Goal: Information Seeking & Learning: Check status

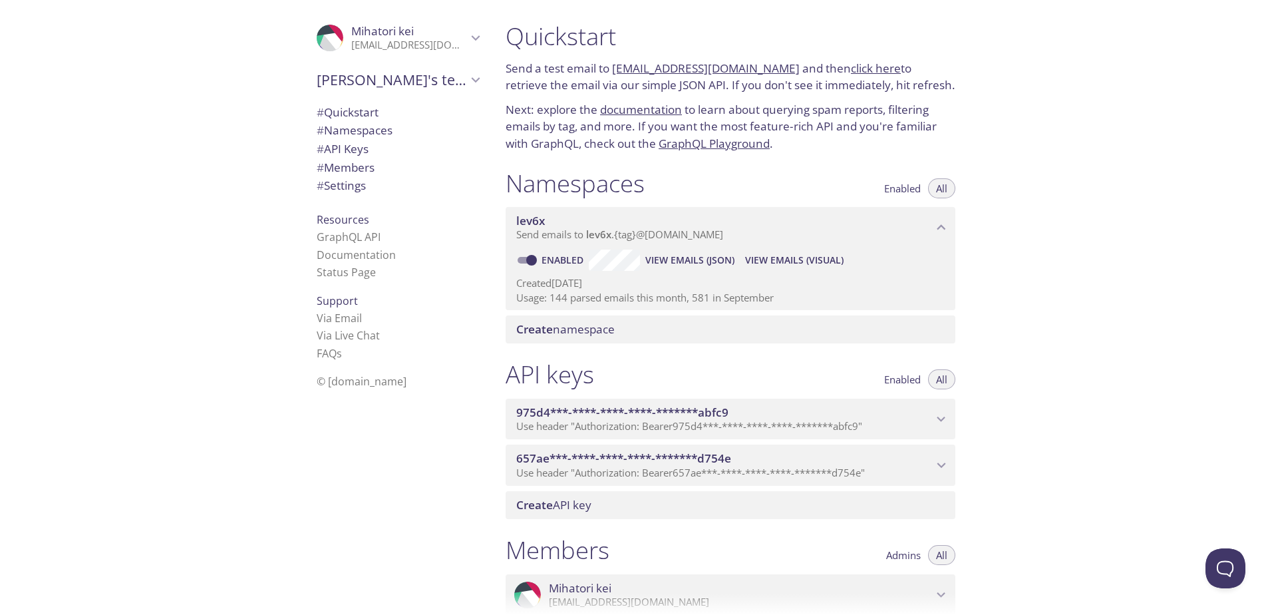
drag, startPoint x: 674, startPoint y: 264, endPoint x: 620, endPoint y: 281, distance: 56.6
click at [620, 281] on p "Created [DATE]" at bounding box center [730, 283] width 428 height 14
click at [784, 254] on span "View Emails (Visual)" at bounding box center [794, 260] width 98 height 16
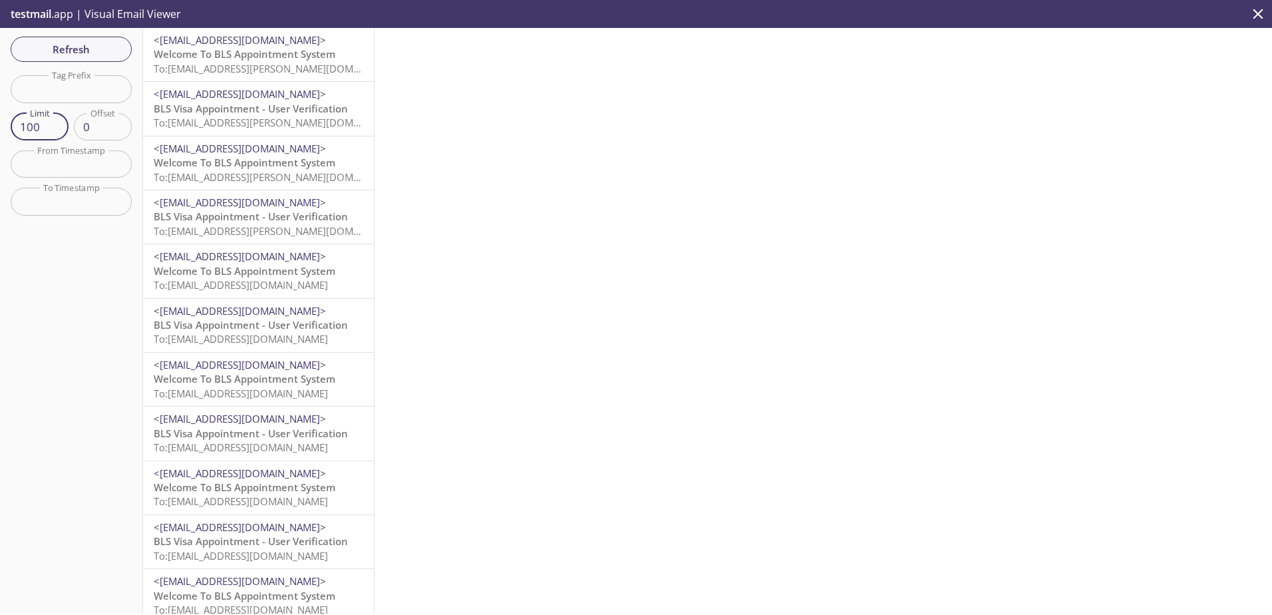
drag, startPoint x: 47, startPoint y: 126, endPoint x: -3, endPoint y: 110, distance: 51.8
click at [0, 110] on html ".cls-1 { fill: #6d5ca8; } .cls-2 { fill: #3fc191; } .cls-3 { fill: #3b4752; } .…" at bounding box center [636, 307] width 1272 height 615
type input "100"
click at [81, 89] on input "text" at bounding box center [71, 88] width 121 height 27
type input "sy"
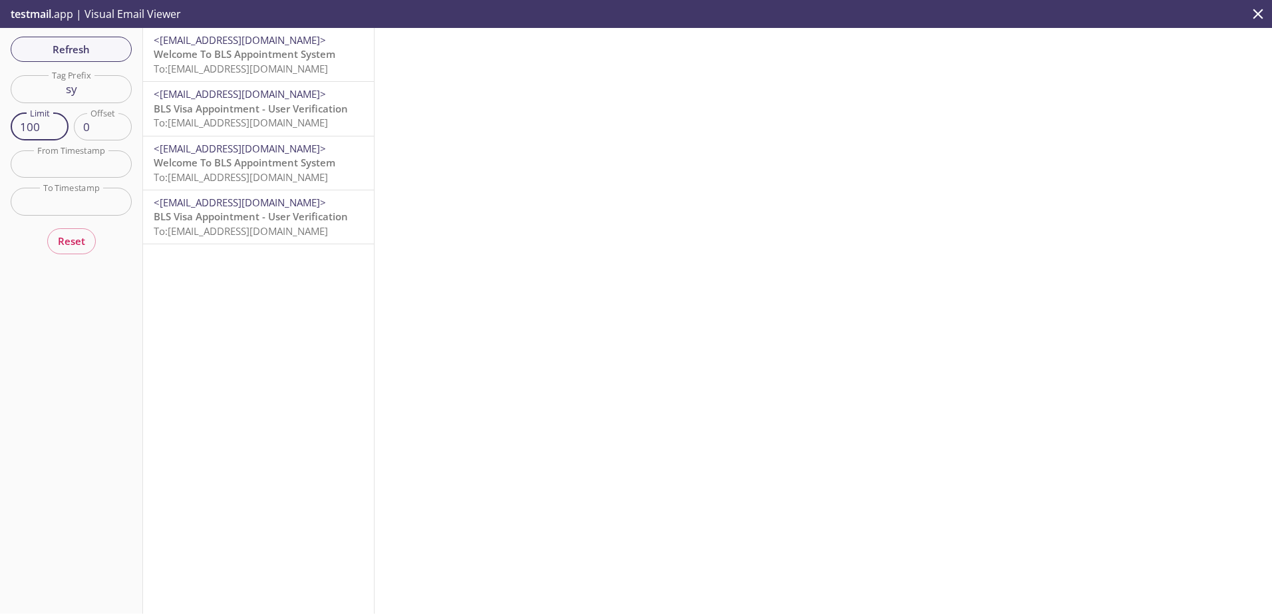
drag, startPoint x: 29, startPoint y: 126, endPoint x: 11, endPoint y: 128, distance: 18.1
click at [11, 128] on input "100" at bounding box center [40, 126] width 58 height 27
drag, startPoint x: 94, startPoint y: 129, endPoint x: 50, endPoint y: 132, distance: 44.7
click at [50, 132] on div "Limit 100 Limit Offset 0 Offset" at bounding box center [71, 126] width 121 height 27
type input "20"
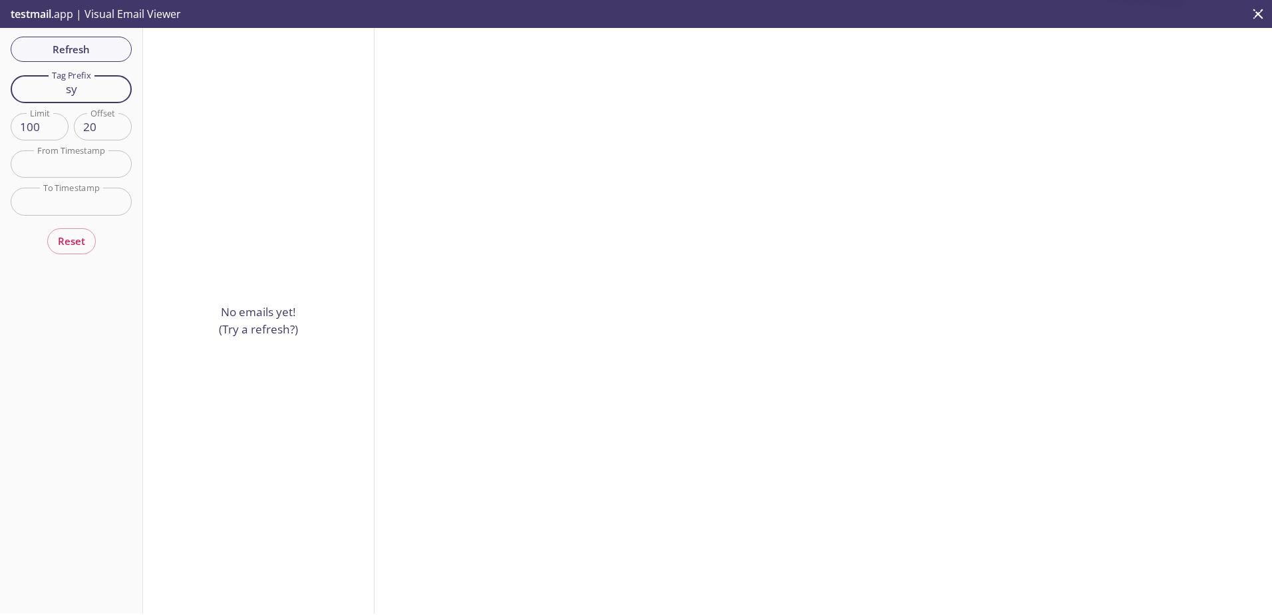
drag, startPoint x: 84, startPoint y: 88, endPoint x: 36, endPoint y: 90, distance: 48.6
click at [36, 90] on input "sy" at bounding box center [71, 88] width 121 height 27
click at [57, 47] on span "Refresh" at bounding box center [71, 49] width 100 height 17
drag, startPoint x: 43, startPoint y: 126, endPoint x: 143, endPoint y: 157, distance: 105.0
click at [143, 157] on div "Refresh Filters Tag Prefix sy Tag Prefix Limit 100 Limit Offset 20 Offset From …" at bounding box center [636, 320] width 1272 height 585
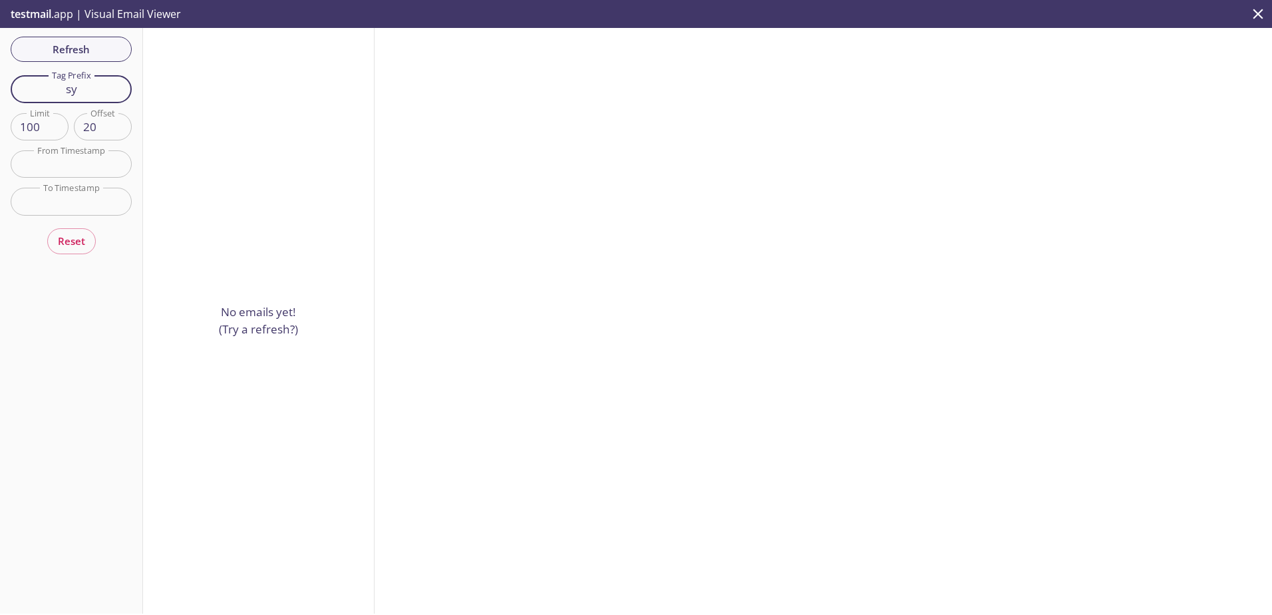
drag, startPoint x: 93, startPoint y: 94, endPoint x: 19, endPoint y: 94, distance: 73.9
click at [19, 94] on input "sy" at bounding box center [71, 88] width 121 height 27
type input "de"
drag, startPoint x: 99, startPoint y: 128, endPoint x: 33, endPoint y: 130, distance: 65.9
click at [33, 130] on div "Limit 100 Limit Offset 20 Offset" at bounding box center [71, 126] width 121 height 27
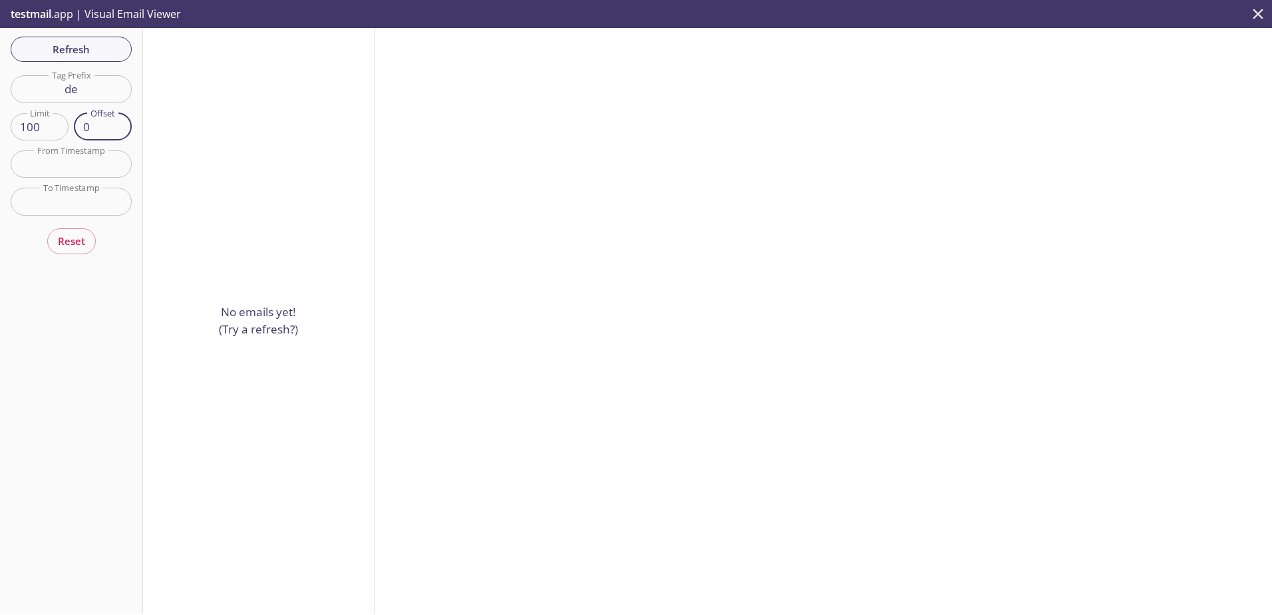
type input "0"
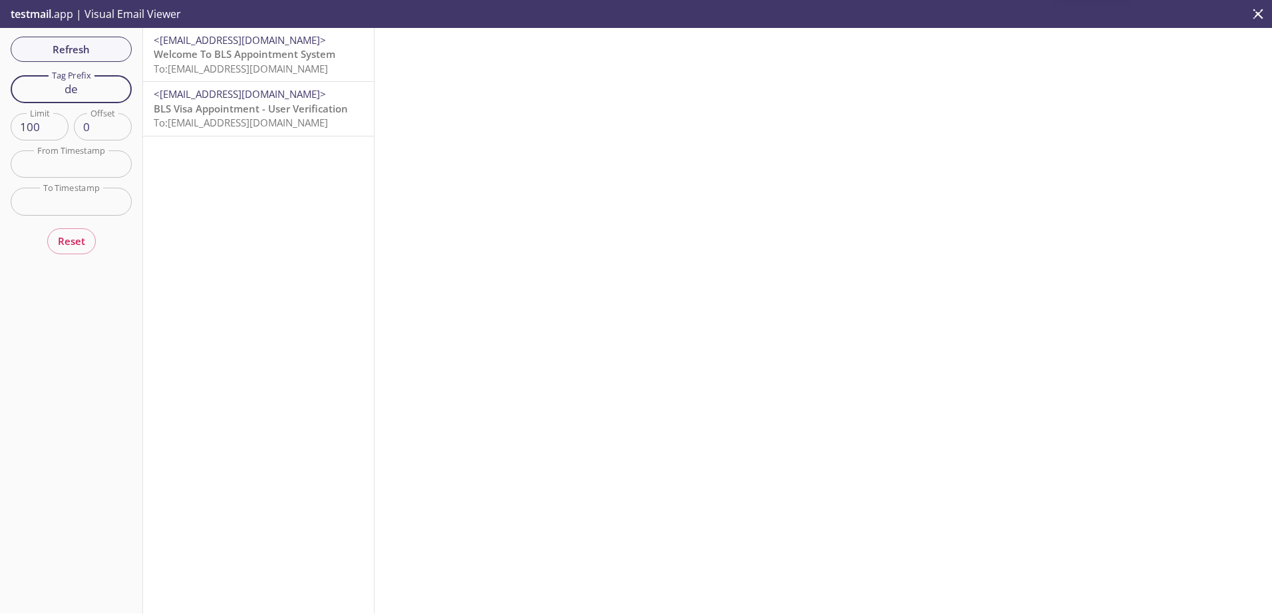
click at [92, 92] on input "de" at bounding box center [71, 88] width 121 height 27
type input "dei"
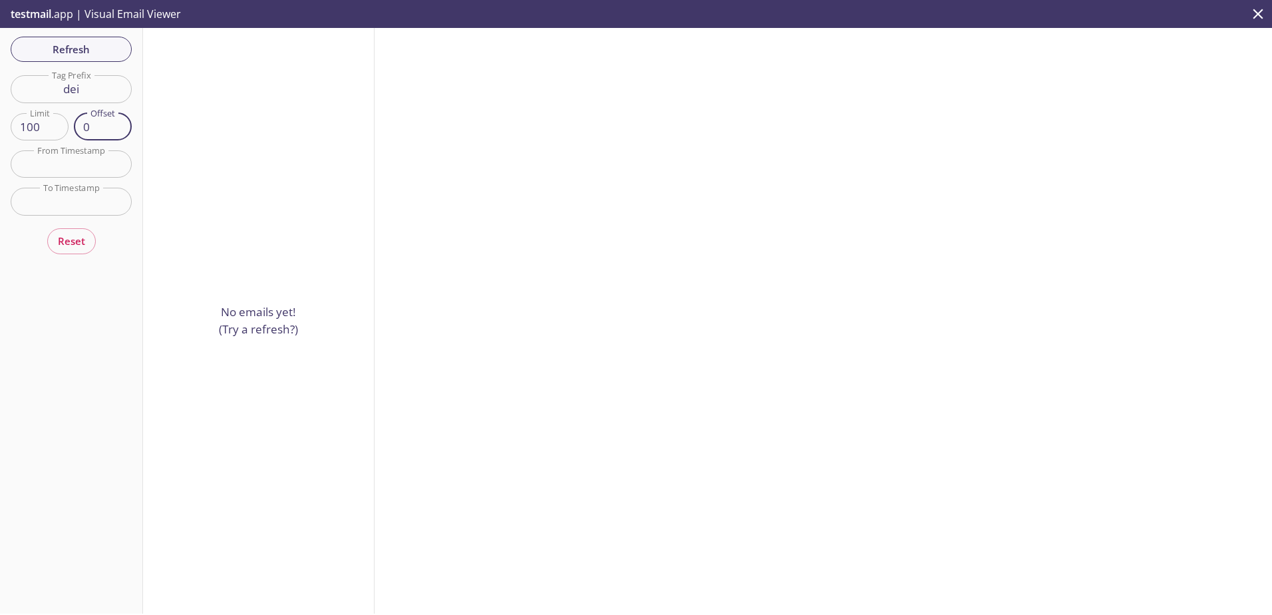
drag, startPoint x: 104, startPoint y: 122, endPoint x: 36, endPoint y: 122, distance: 68.5
click at [36, 122] on div "Limit 100 Limit Offset 0 Offset" at bounding box center [71, 126] width 121 height 27
type input "20"
click at [79, 45] on span "Refresh" at bounding box center [71, 49] width 100 height 17
click at [96, 97] on input "dei" at bounding box center [71, 88] width 121 height 27
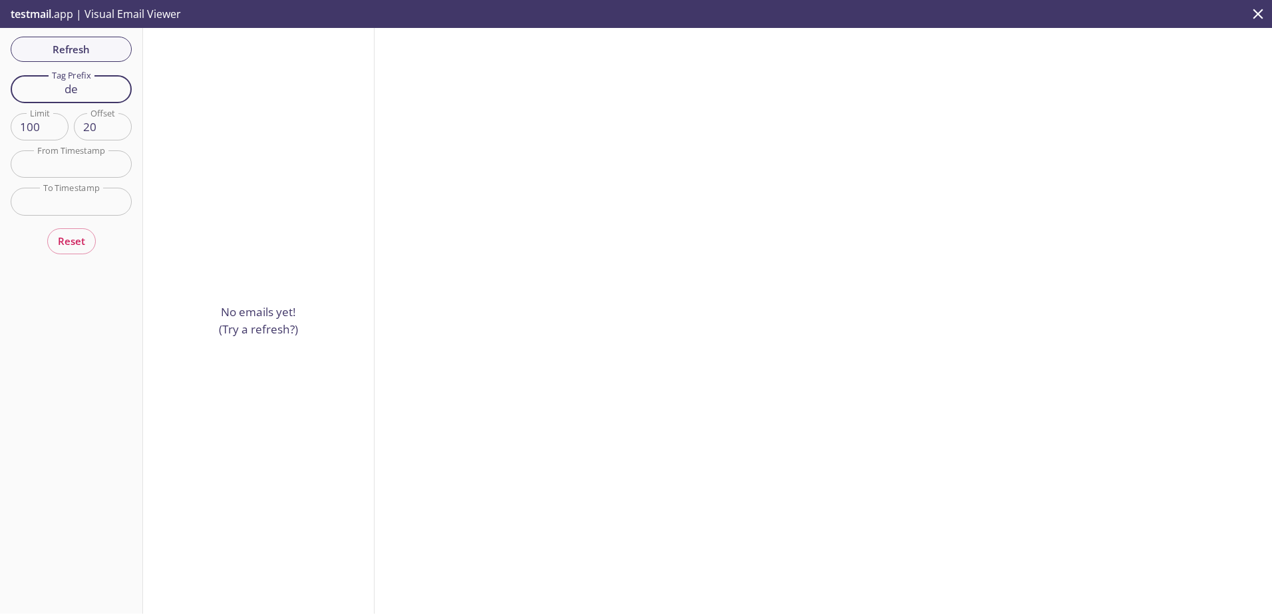
type input "d"
click at [81, 141] on div "Refresh Filters Tag Prefix Tag Prefix Limit 100 Limit Offset 20 Offset From Tim…" at bounding box center [71, 320] width 143 height 585
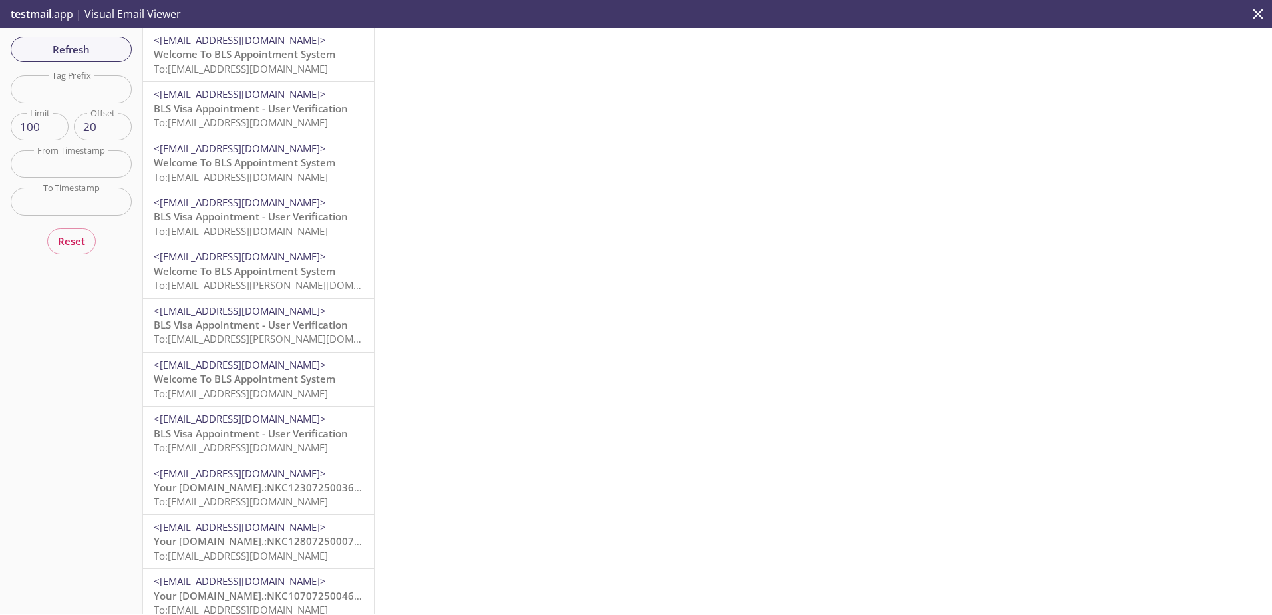
click at [92, 132] on input "20" at bounding box center [103, 126] width 58 height 27
click at [459, 140] on div at bounding box center [824, 320] width 898 height 585
click at [98, 55] on span "Refresh" at bounding box center [71, 49] width 100 height 17
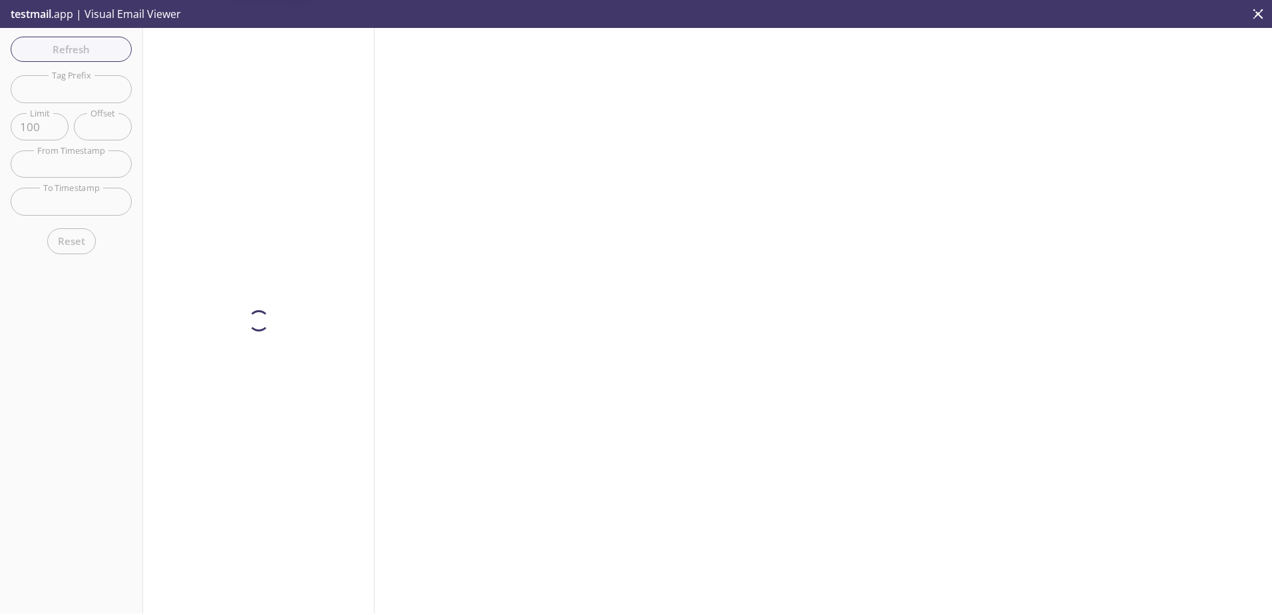
click at [565, 139] on div at bounding box center [824, 320] width 898 height 585
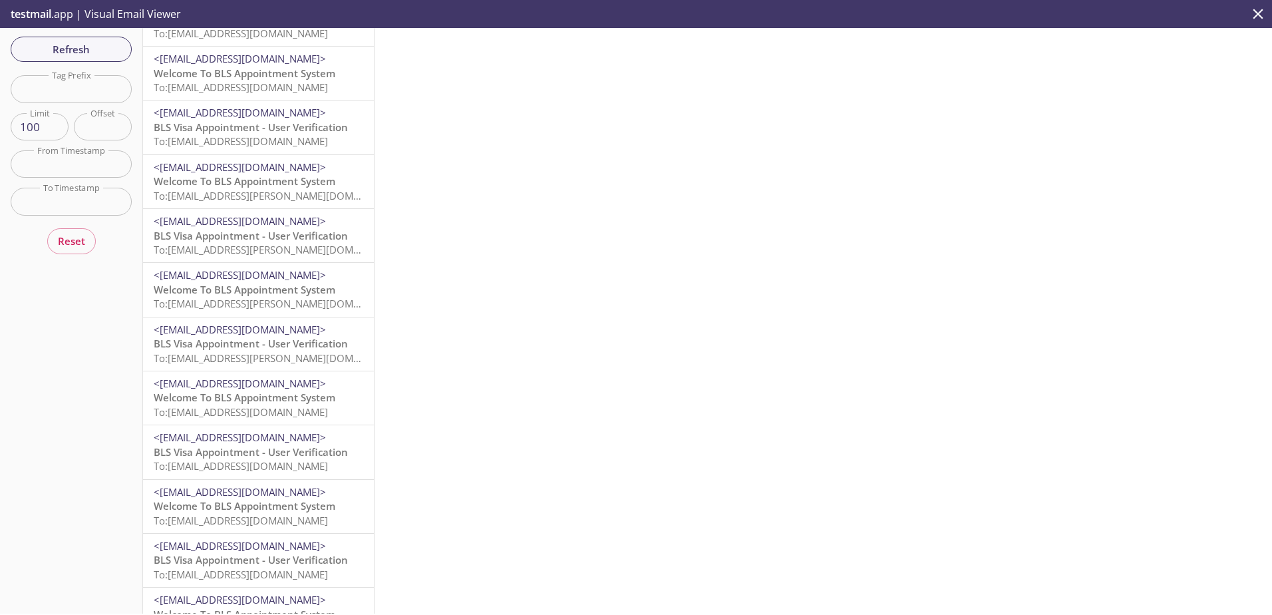
scroll to position [3453, 0]
click at [277, 588] on div "Load More Emails" at bounding box center [258, 600] width 231 height 25
click at [242, 593] on span "Load More Emails" at bounding box center [258, 599] width 97 height 13
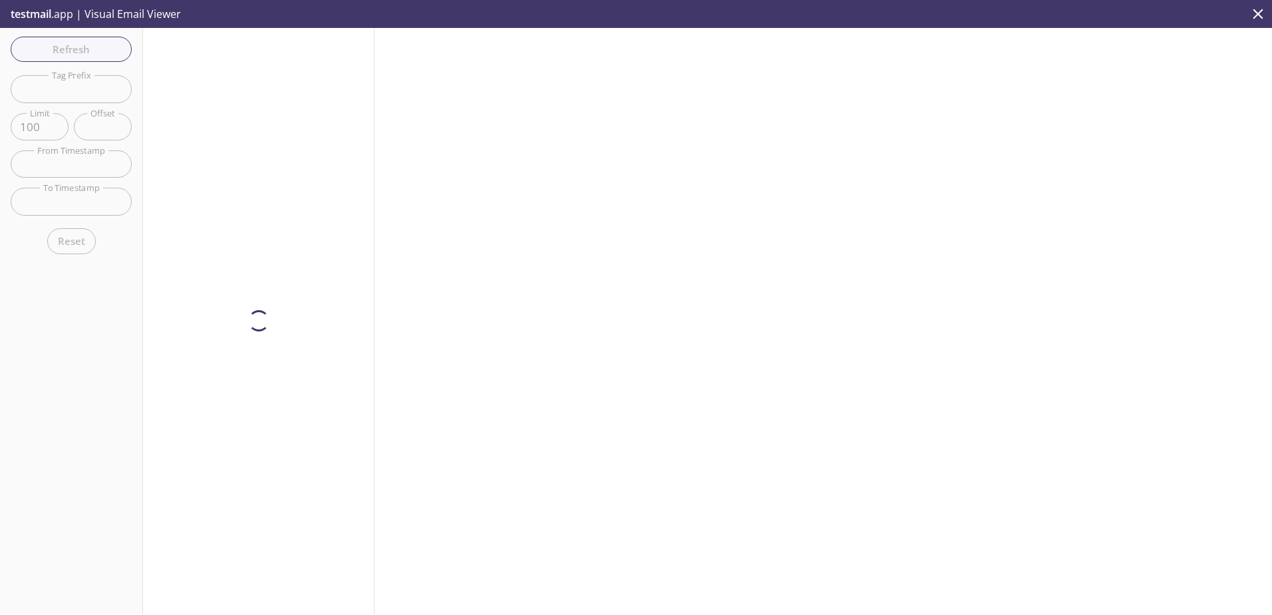
scroll to position [0, 0]
click at [79, 165] on input "text" at bounding box center [71, 163] width 121 height 27
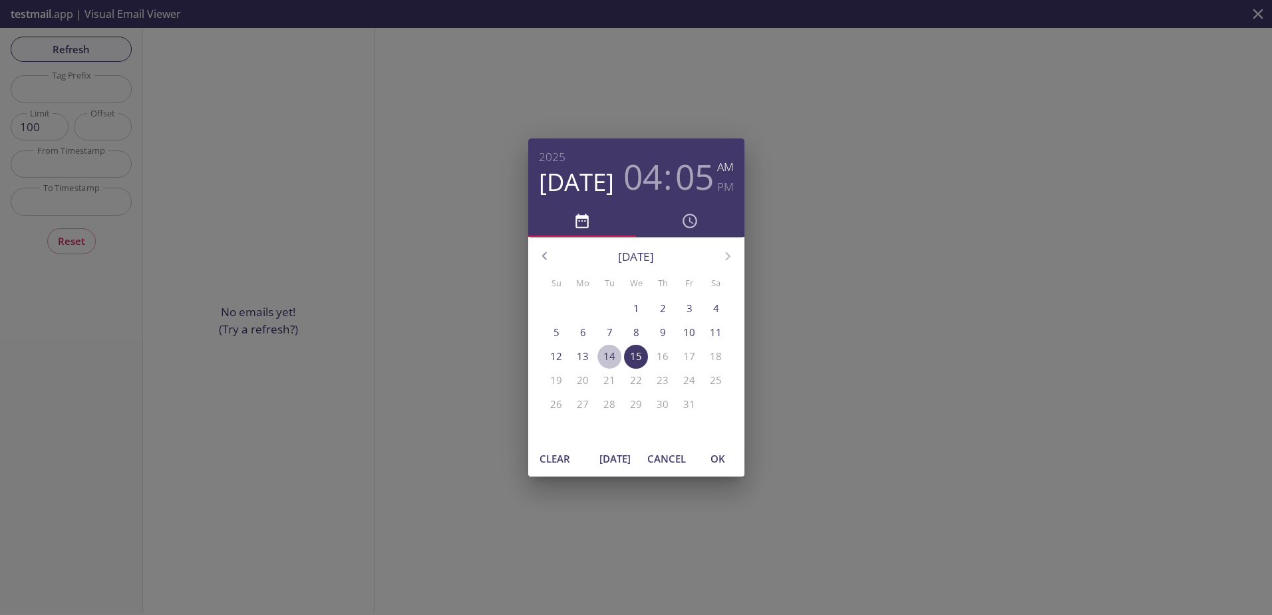
click at [611, 354] on p "14" at bounding box center [609, 356] width 12 height 14
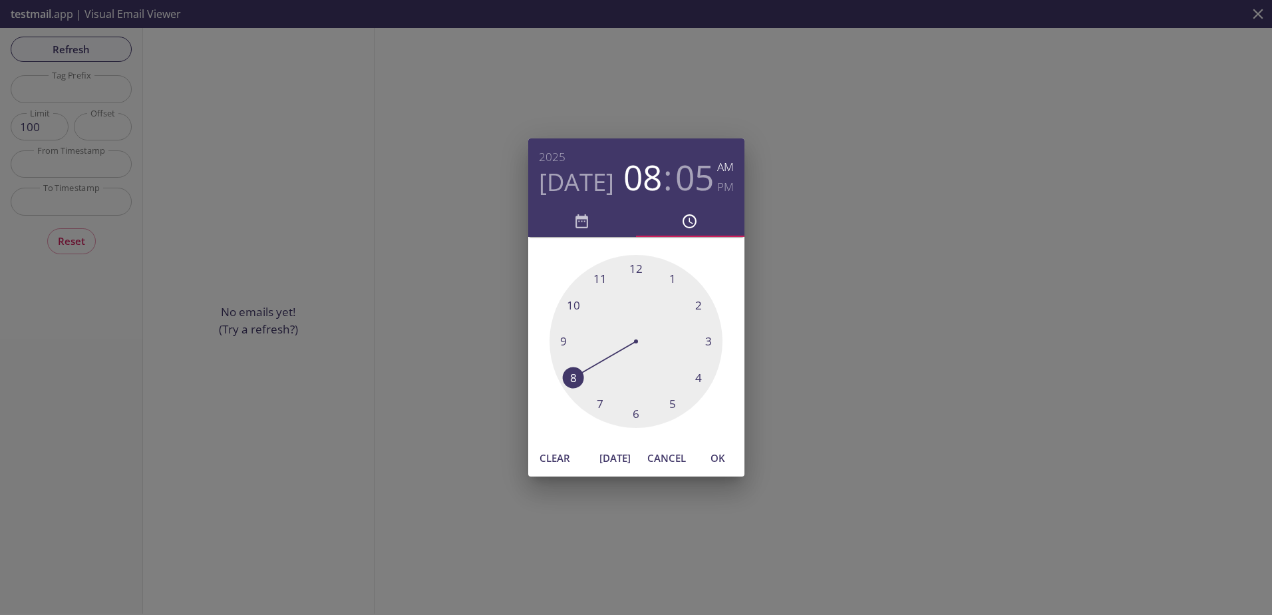
drag, startPoint x: 699, startPoint y: 379, endPoint x: 564, endPoint y: 379, distance: 135.1
click at [564, 379] on div at bounding box center [636, 341] width 173 height 173
click at [725, 191] on h6 "PM" at bounding box center [725, 187] width 17 height 20
click at [725, 454] on span "OK" at bounding box center [718, 457] width 32 height 17
type input "[DATE] 8:05 pm"
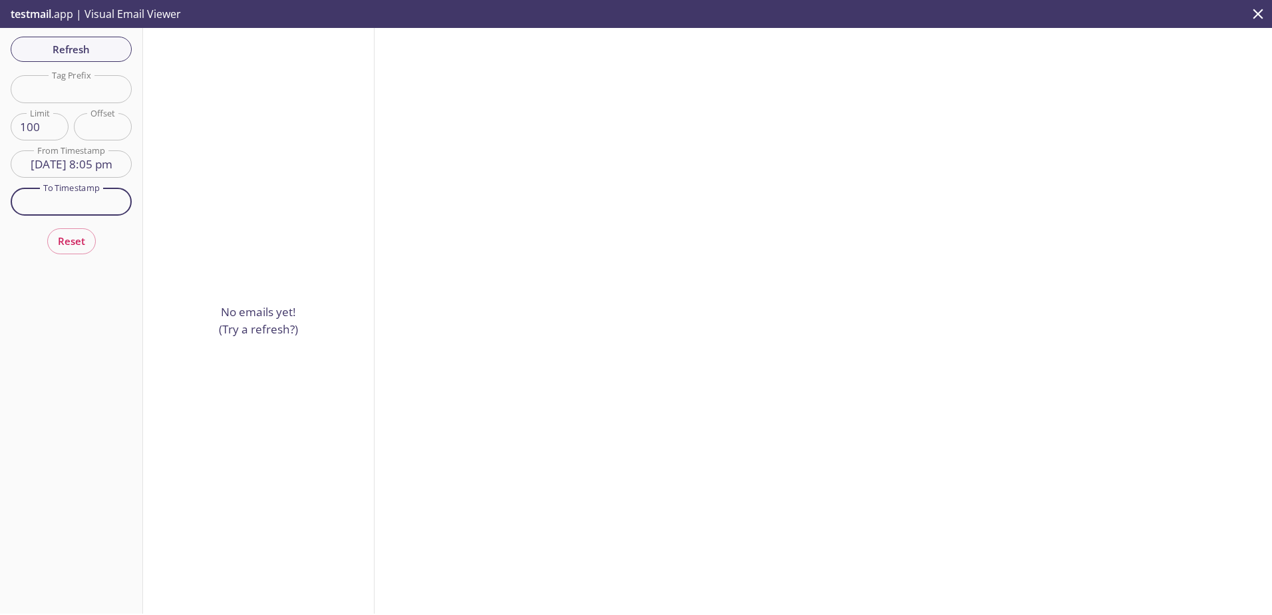
click at [66, 193] on input "text" at bounding box center [71, 201] width 121 height 27
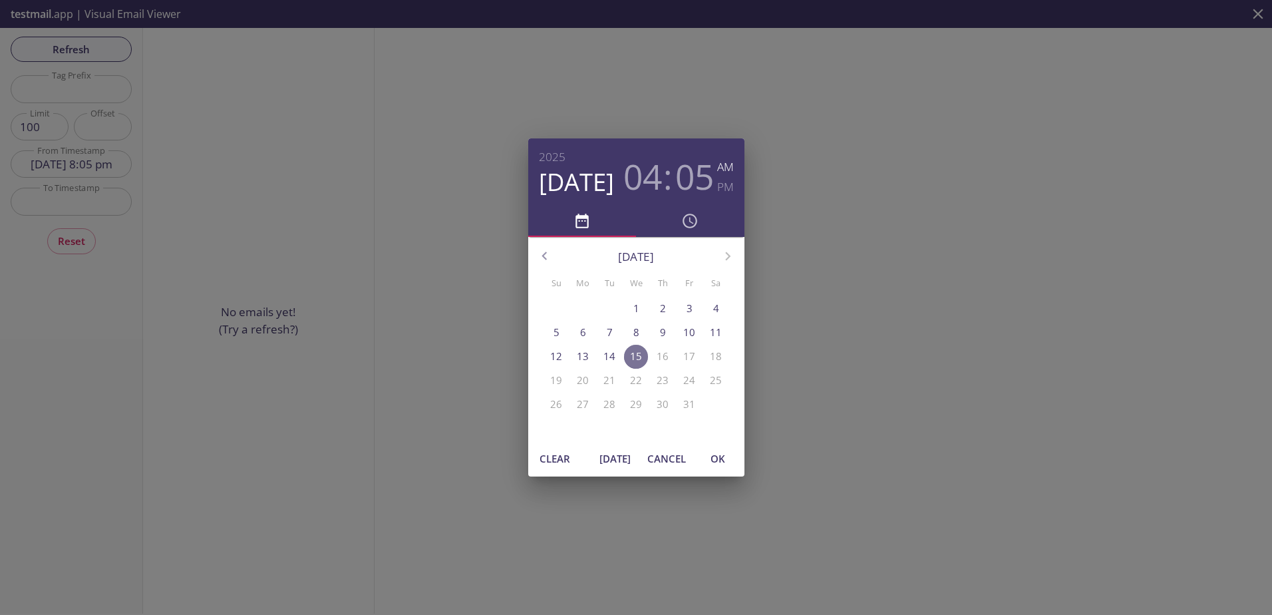
click at [629, 354] on span "15" at bounding box center [636, 356] width 24 height 14
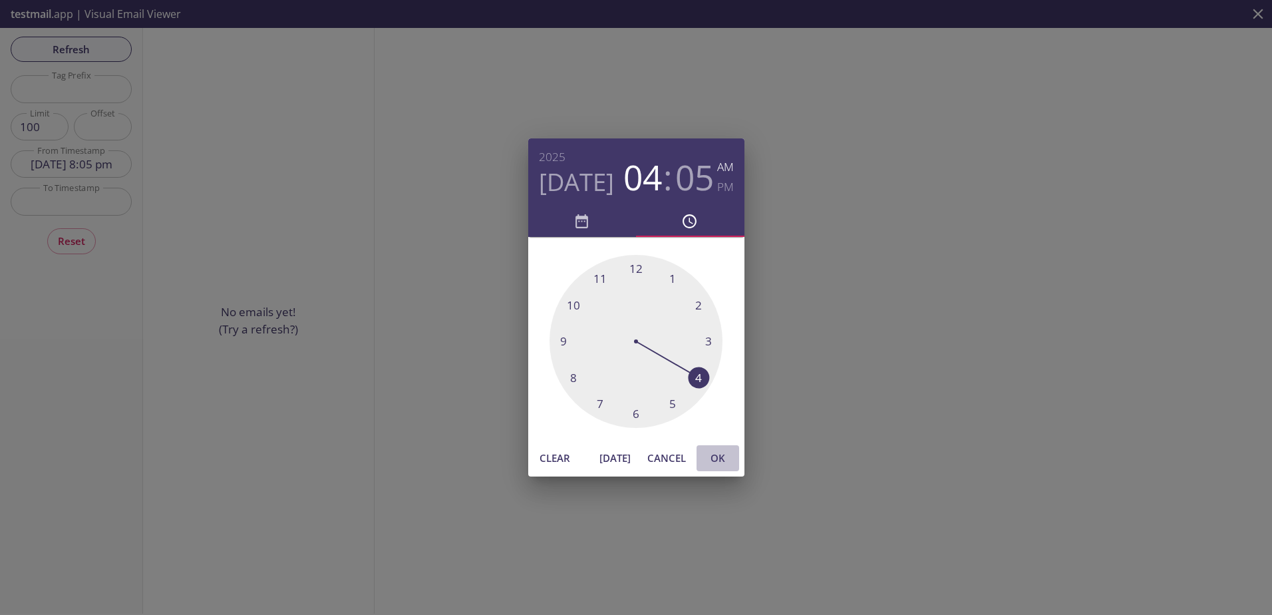
click at [721, 456] on span "OK" at bounding box center [718, 457] width 32 height 17
type input "[DATE] 4:05 am"
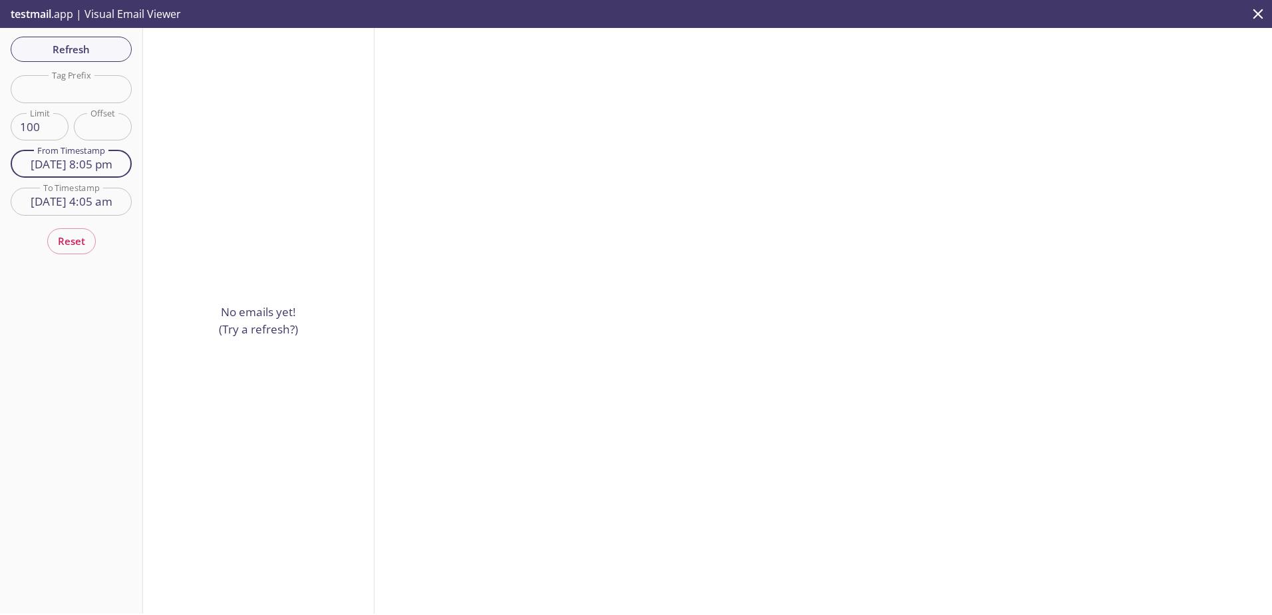
click at [66, 167] on input "[DATE] 8:05 pm" at bounding box center [71, 163] width 121 height 27
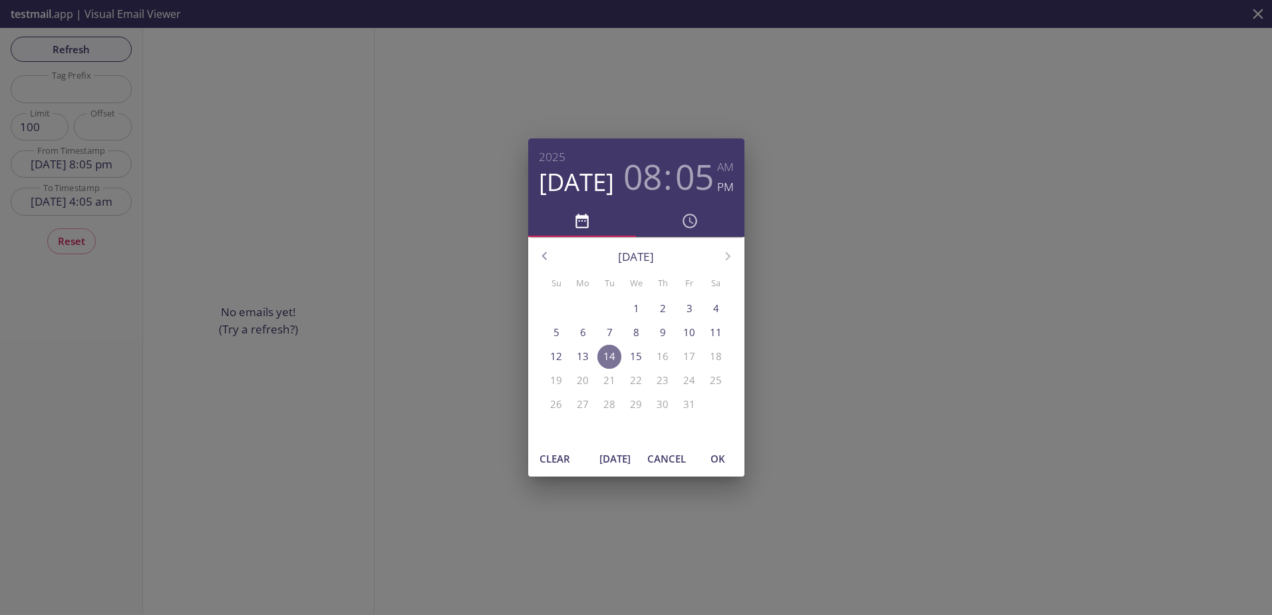
click at [609, 359] on p "14" at bounding box center [609, 356] width 12 height 14
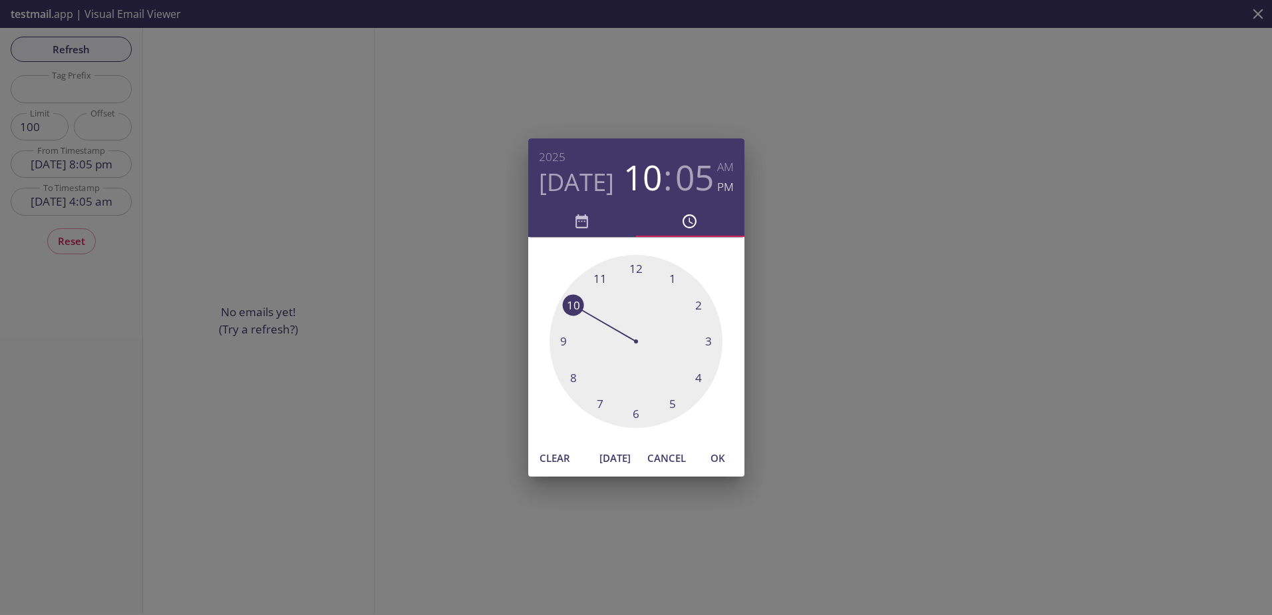
drag, startPoint x: 574, startPoint y: 379, endPoint x: 578, endPoint y: 295, distance: 84.0
click at [578, 295] on div at bounding box center [636, 341] width 173 height 173
click at [639, 271] on div at bounding box center [636, 341] width 173 height 173
click at [719, 460] on span "OK" at bounding box center [718, 457] width 32 height 17
type input "[DATE] 10:00 pm"
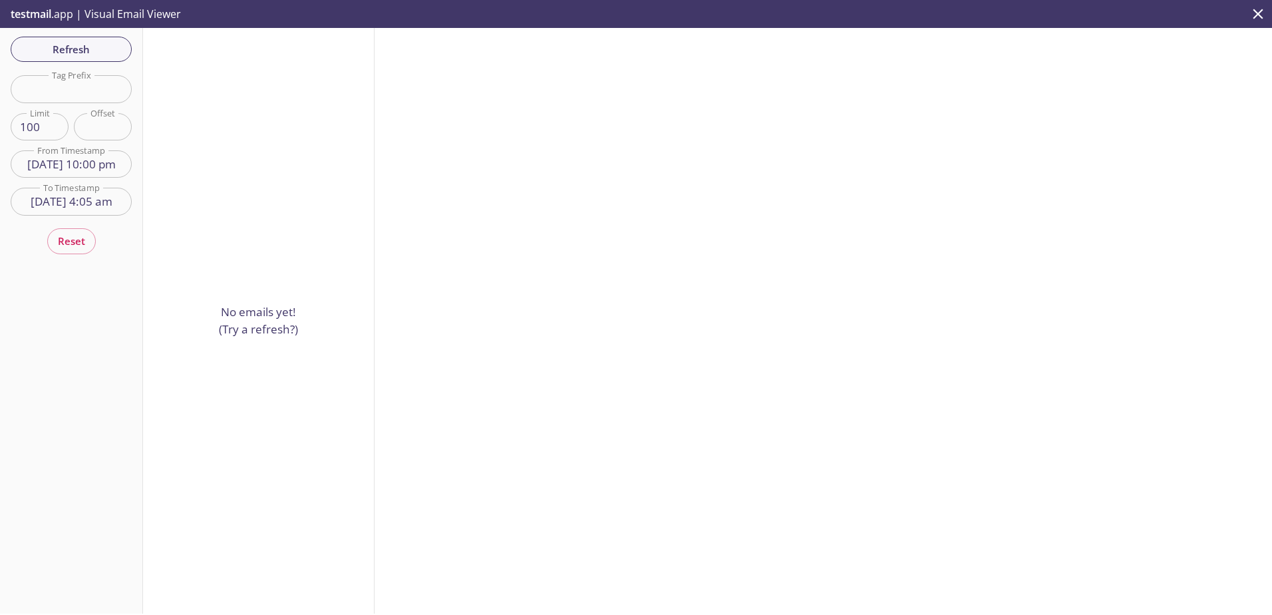
click at [35, 125] on input "100" at bounding box center [40, 126] width 58 height 27
type input "100"
click at [80, 85] on input "text" at bounding box center [71, 88] width 121 height 27
click at [102, 122] on input "number" at bounding box center [103, 126] width 58 height 27
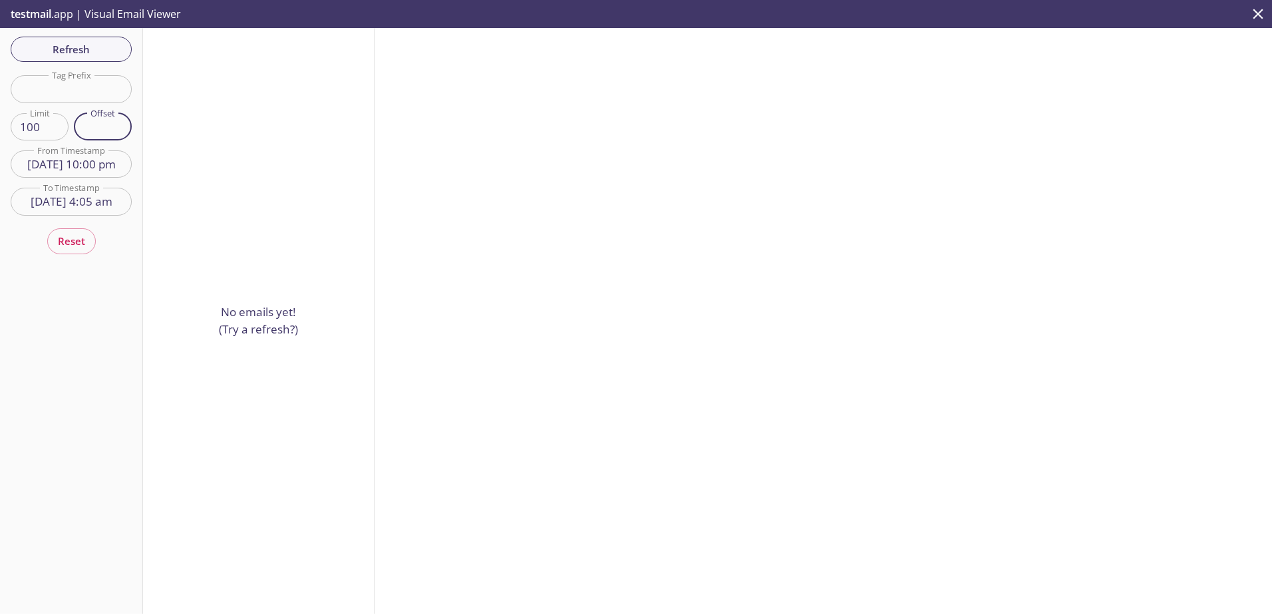
click at [73, 172] on input "[DATE] 10:00 pm" at bounding box center [71, 163] width 121 height 27
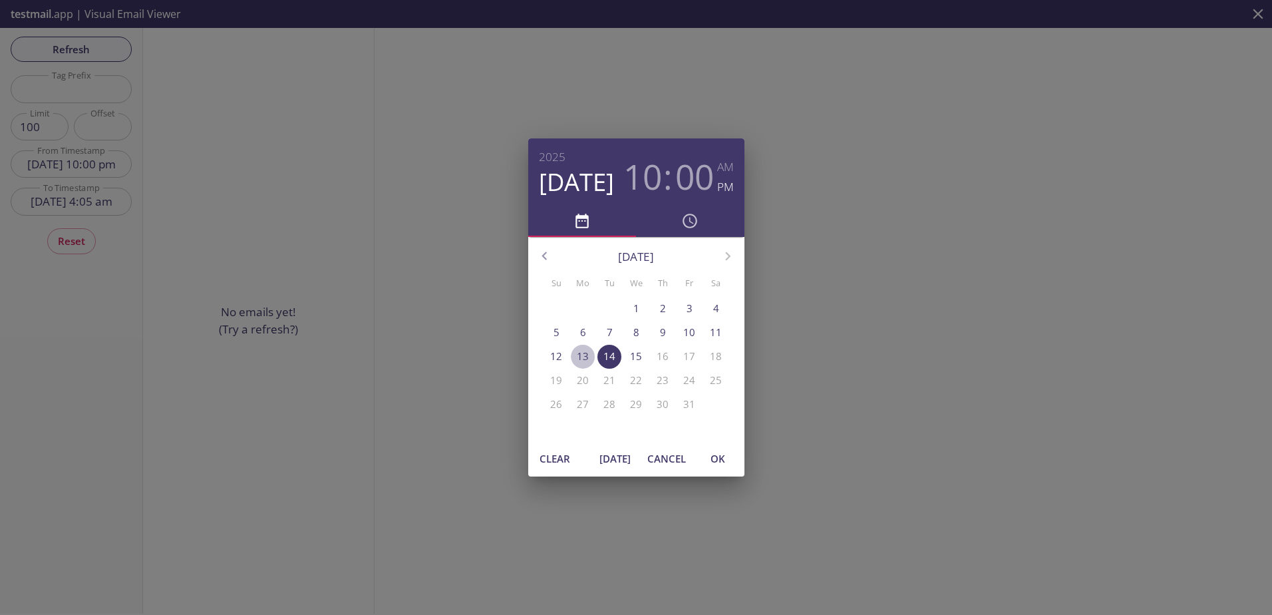
click at [585, 355] on p "13" at bounding box center [583, 356] width 12 height 14
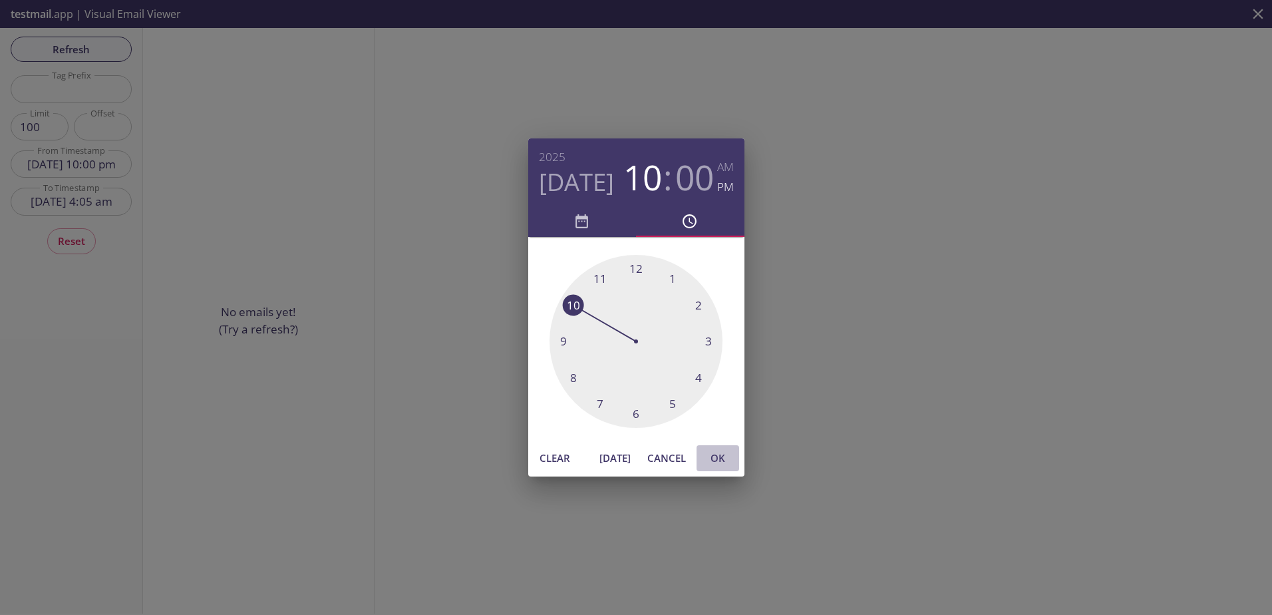
click at [726, 458] on span "OK" at bounding box center [718, 457] width 32 height 17
type input "[DATE] 10:00 pm"
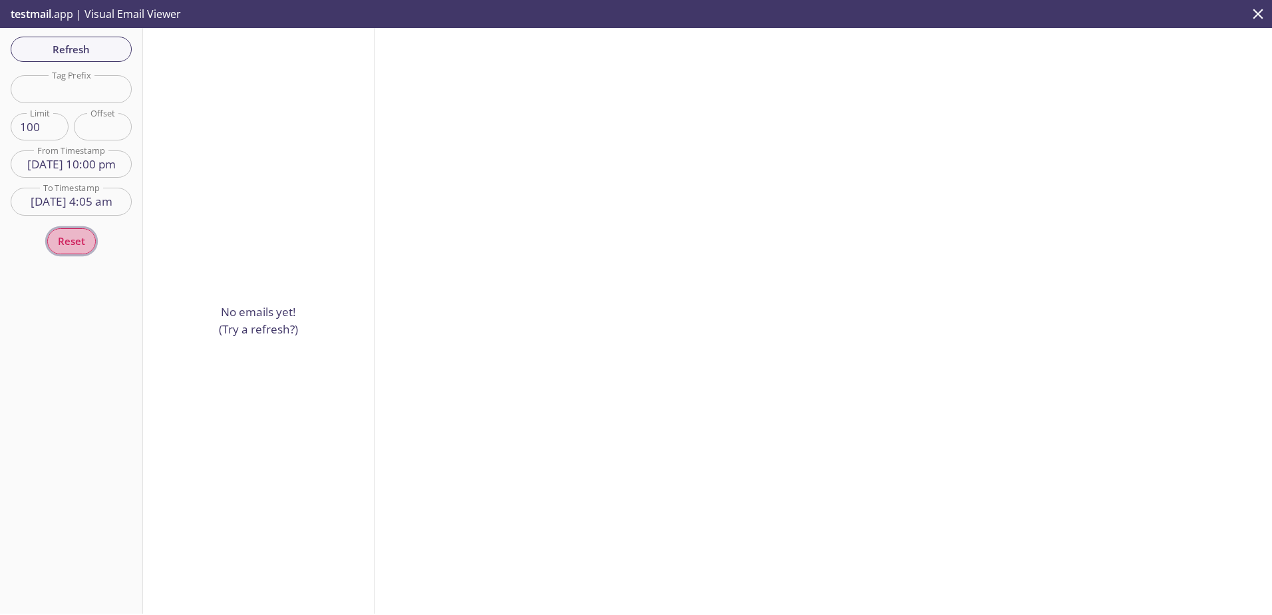
click at [80, 242] on span "Reset" at bounding box center [71, 240] width 27 height 17
type input "0"
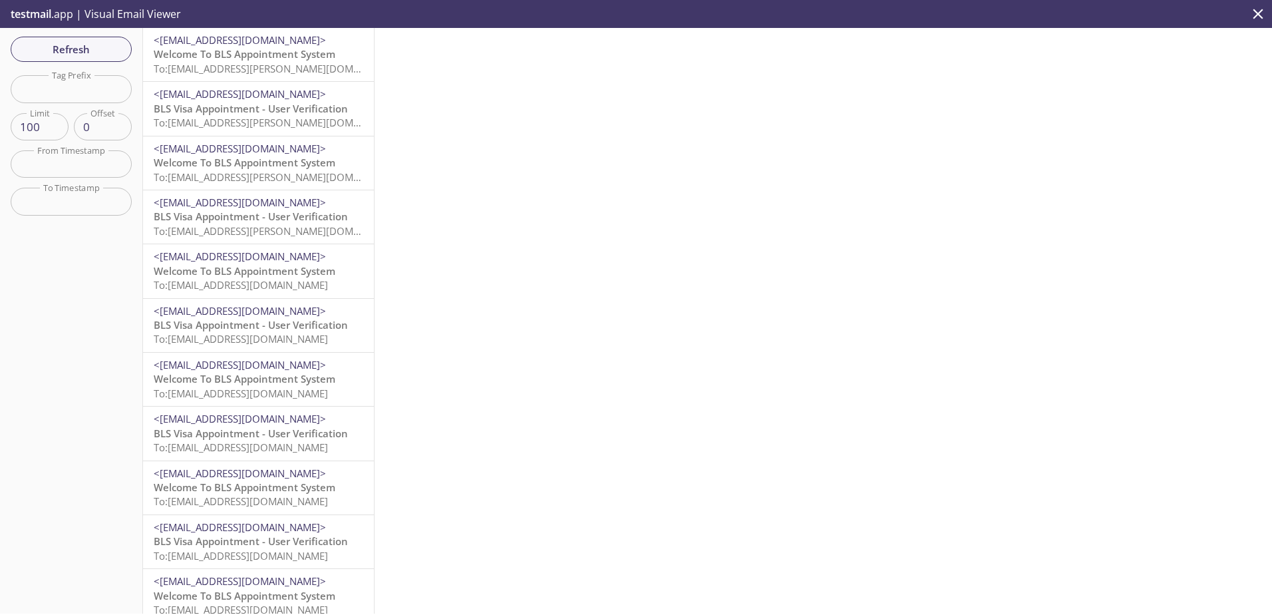
click at [64, 159] on input "text" at bounding box center [71, 163] width 121 height 27
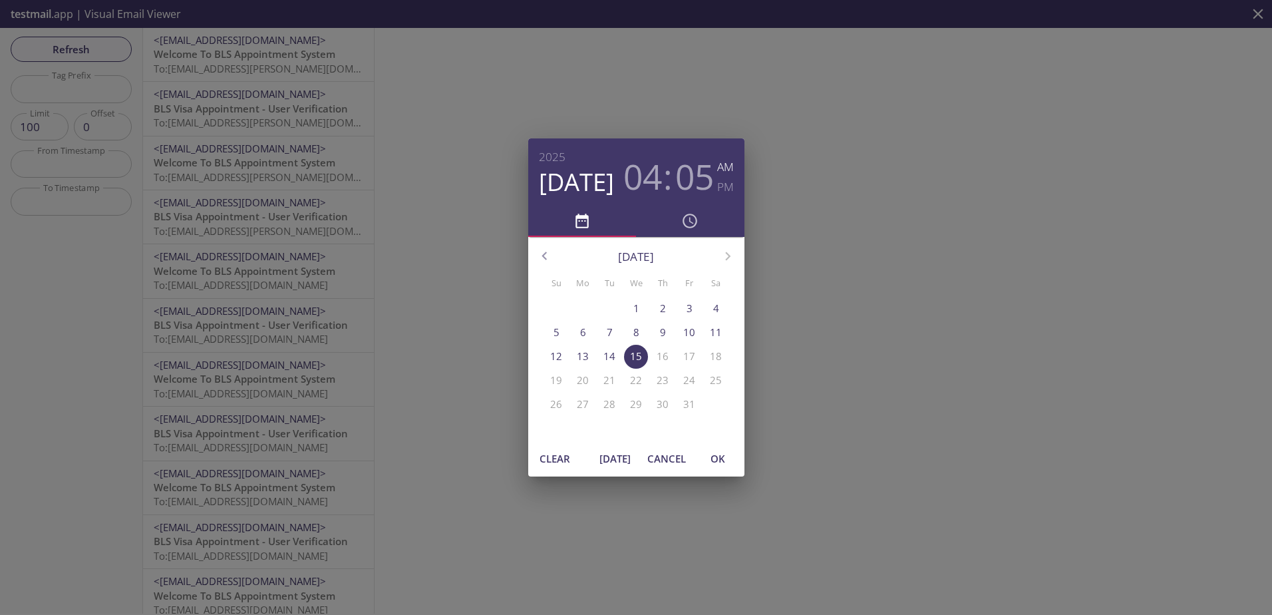
click at [633, 359] on p "15" at bounding box center [636, 356] width 12 height 14
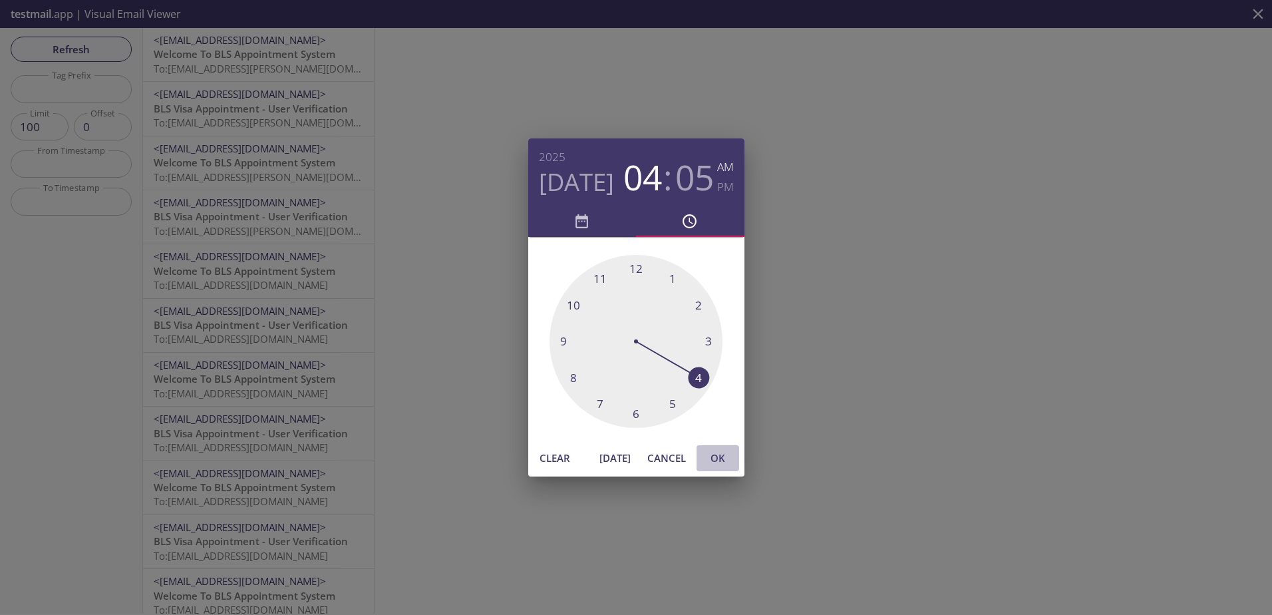
click at [712, 450] on span "OK" at bounding box center [718, 457] width 32 height 17
type input "[DATE] 4:05 am"
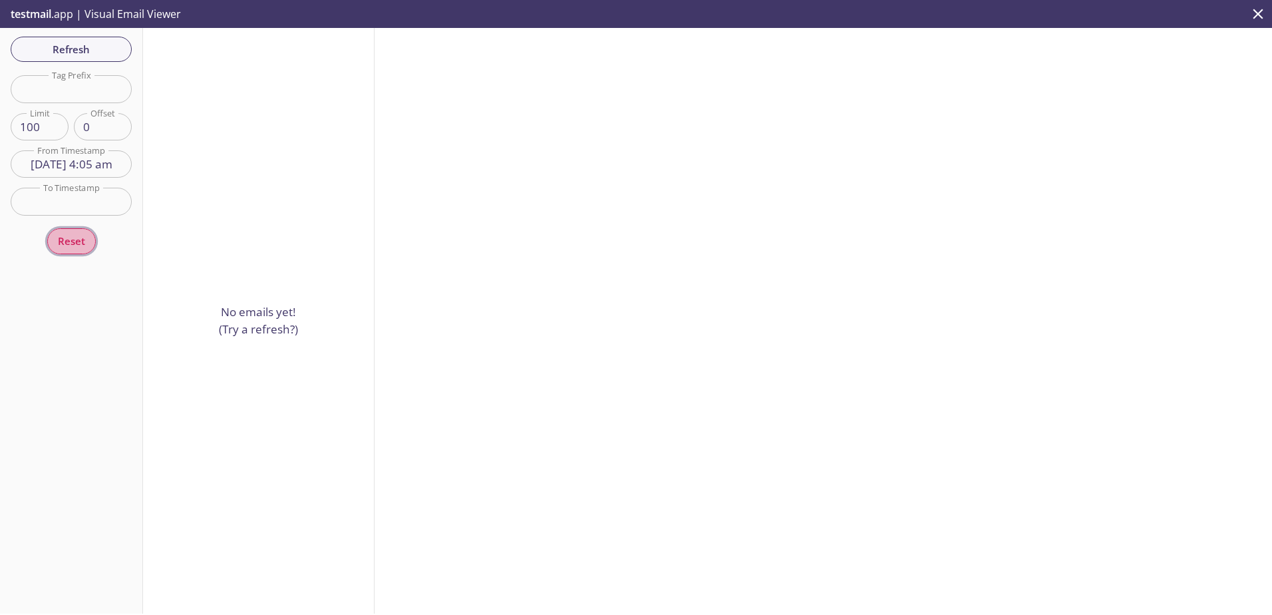
click at [73, 242] on span "Reset" at bounding box center [71, 240] width 27 height 17
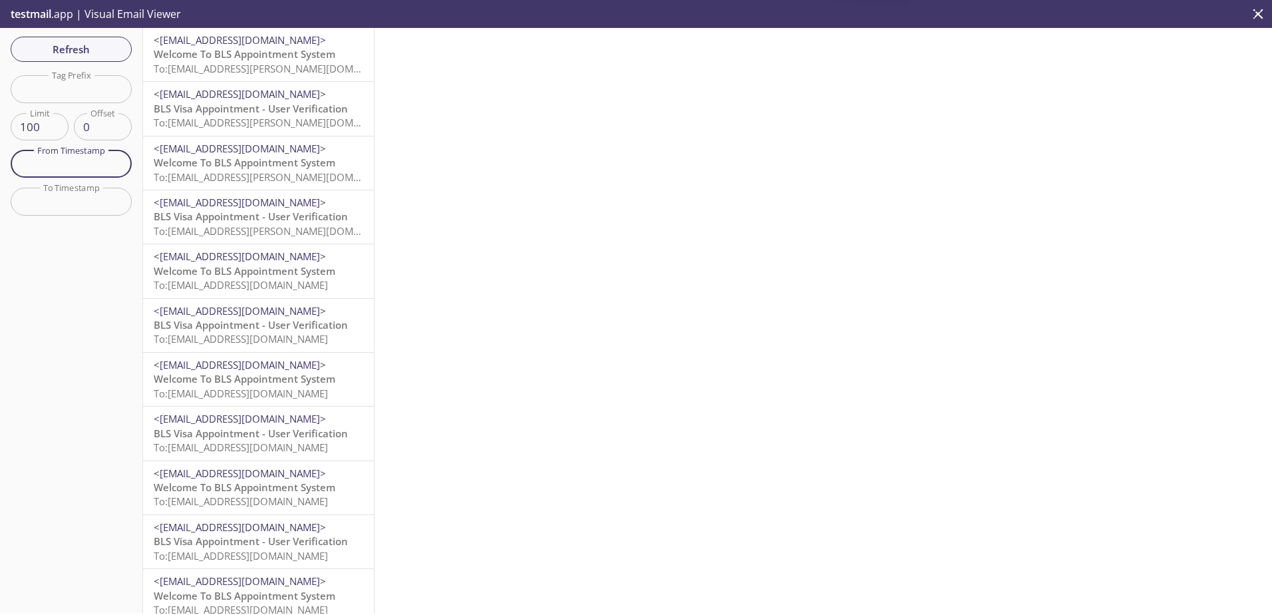
click at [71, 168] on input "text" at bounding box center [71, 163] width 121 height 27
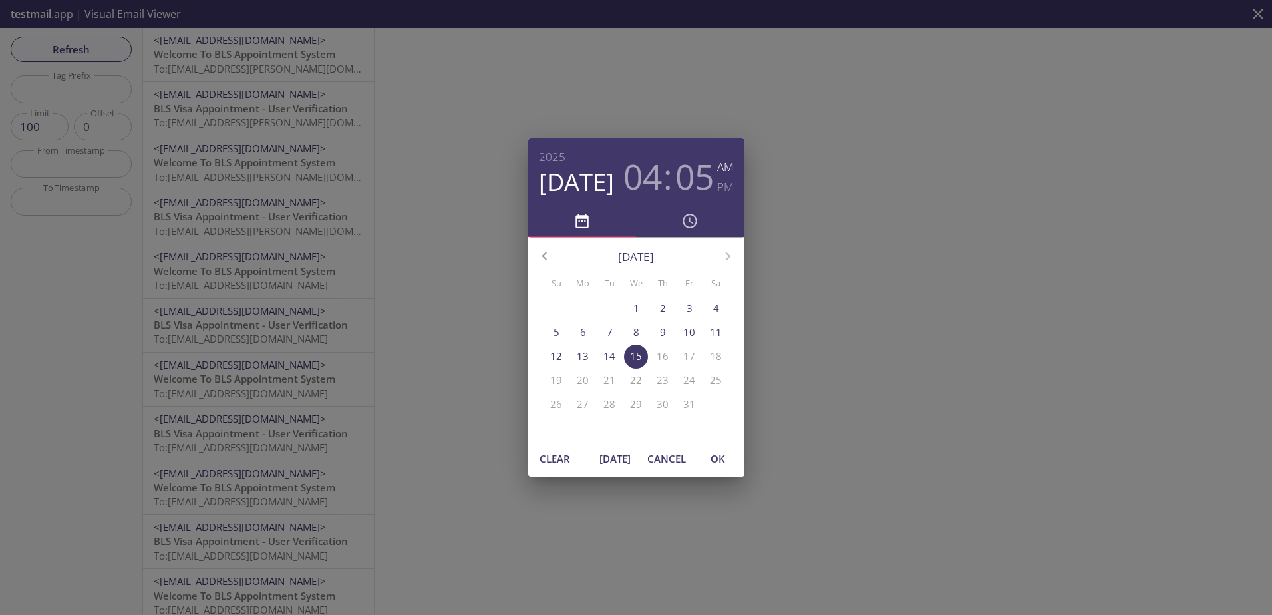
click at [719, 330] on p "11" at bounding box center [716, 332] width 12 height 14
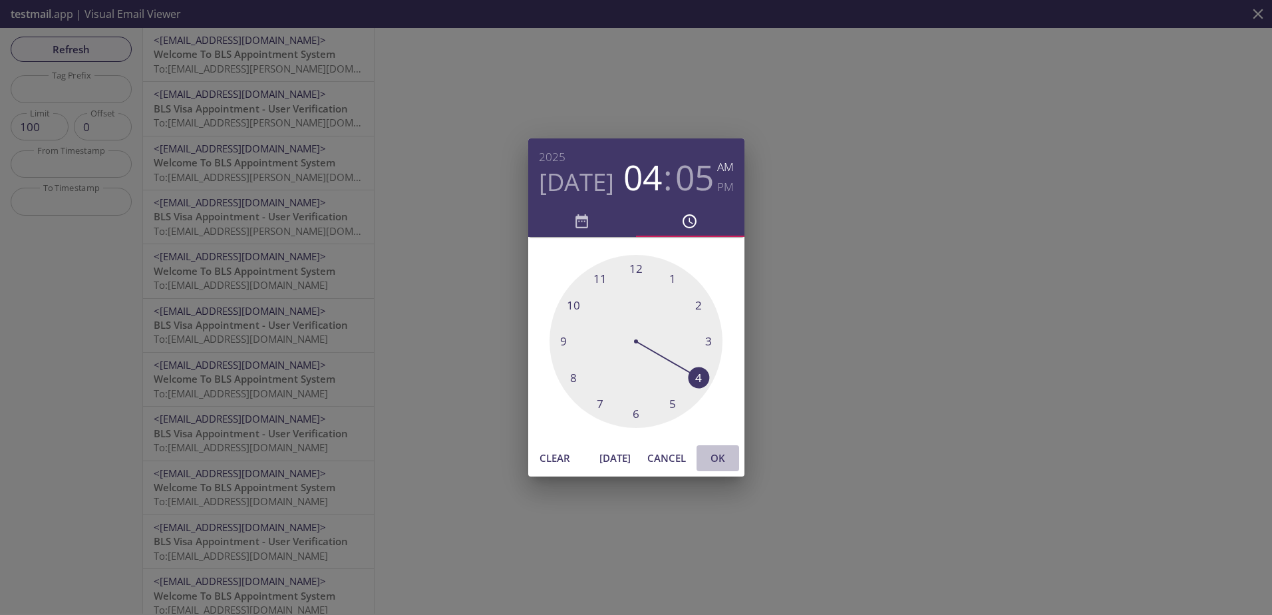
click at [722, 452] on span "OK" at bounding box center [718, 457] width 32 height 17
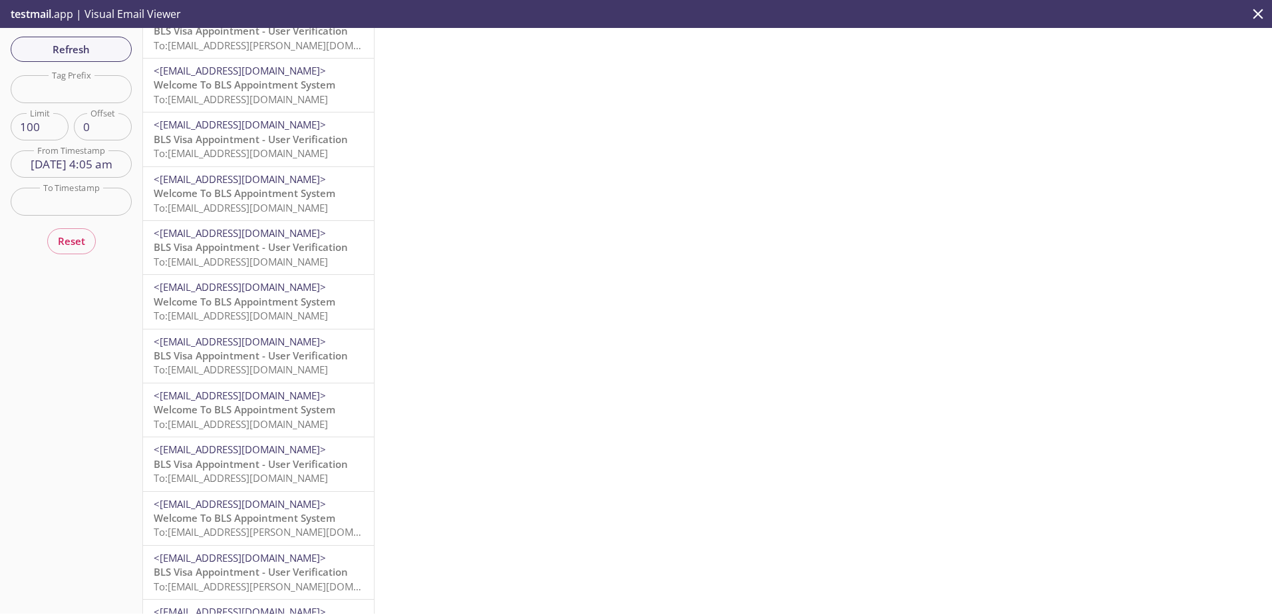
scroll to position [77, 0]
click at [68, 162] on input "[DATE] 4:05 am" at bounding box center [71, 163] width 121 height 27
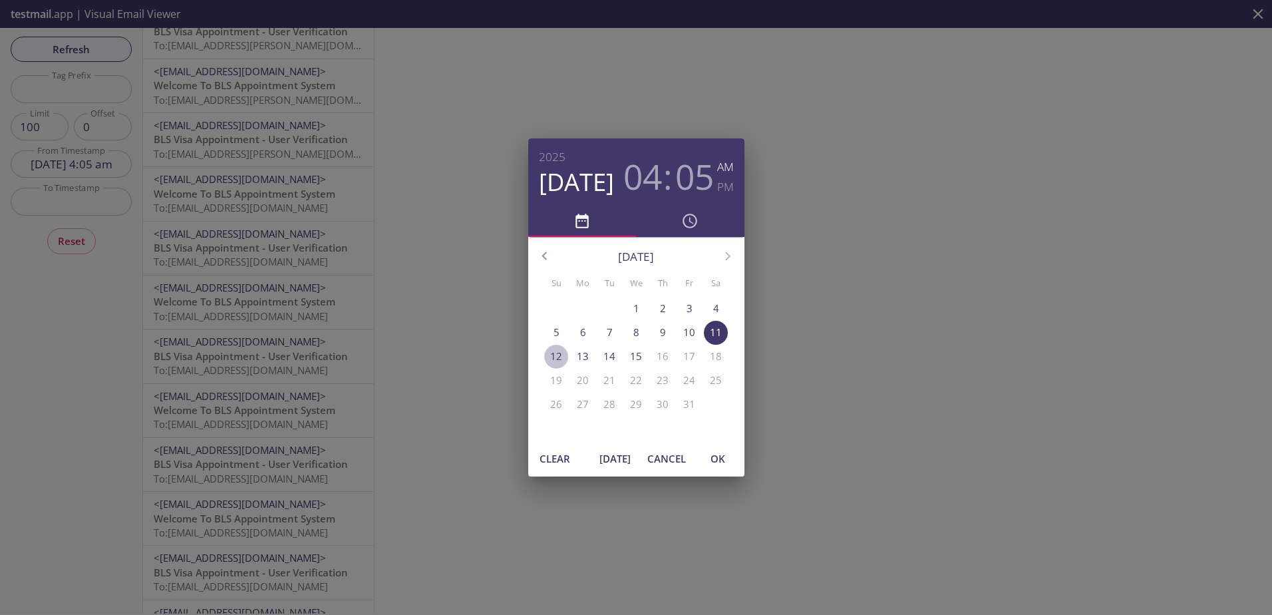
click at [556, 357] on p "12" at bounding box center [556, 356] width 12 height 14
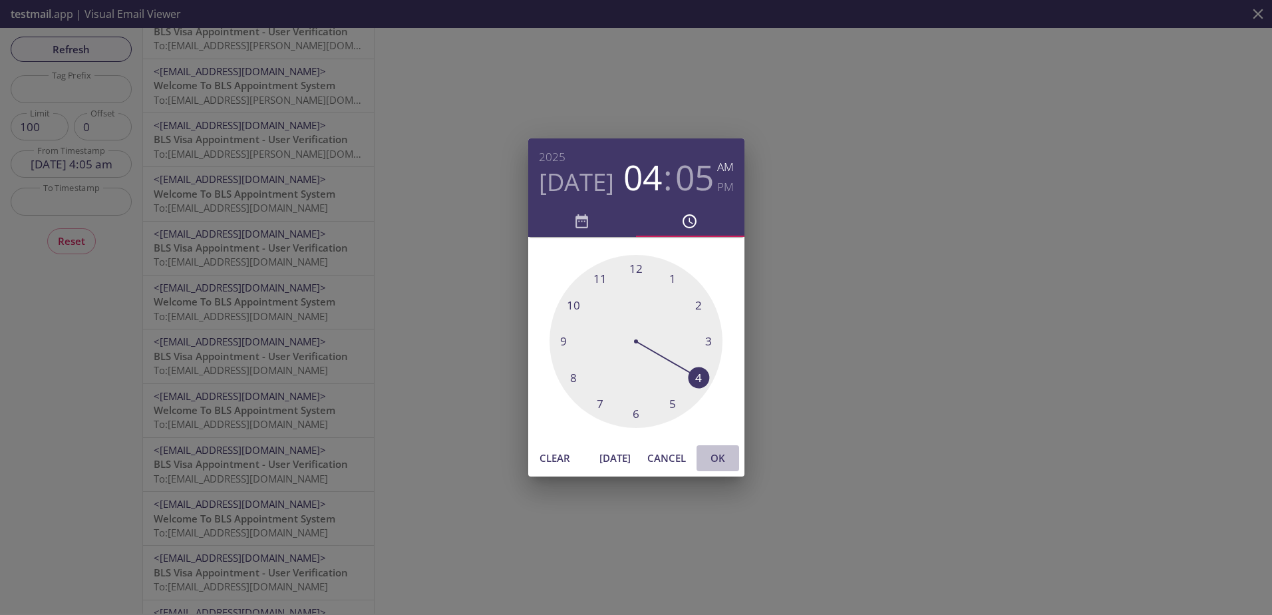
click at [723, 465] on span "OK" at bounding box center [718, 457] width 32 height 17
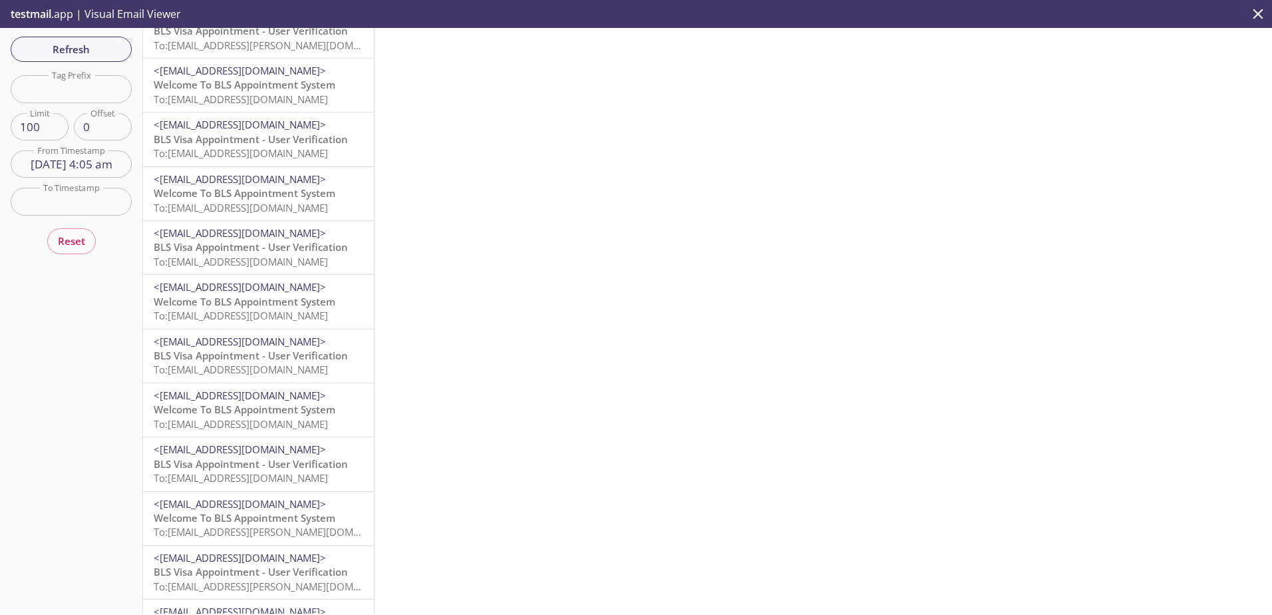
scroll to position [77, 0]
click at [77, 160] on input "[DATE] 4:05 am" at bounding box center [71, 163] width 121 height 27
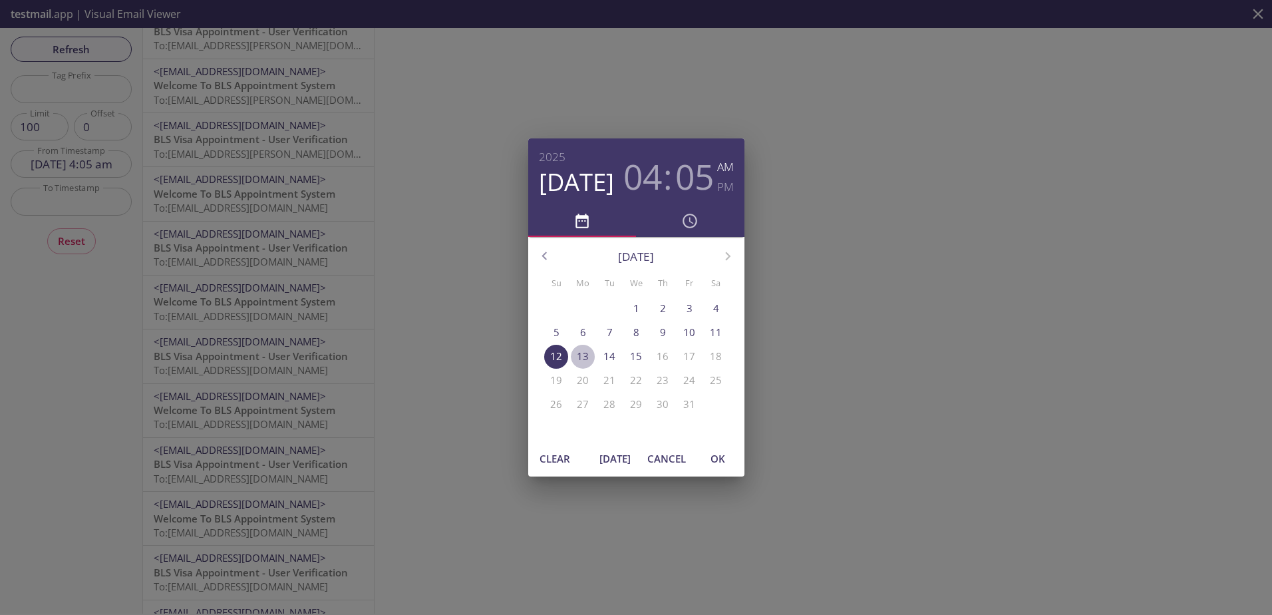
click at [582, 351] on p "13" at bounding box center [583, 356] width 12 height 14
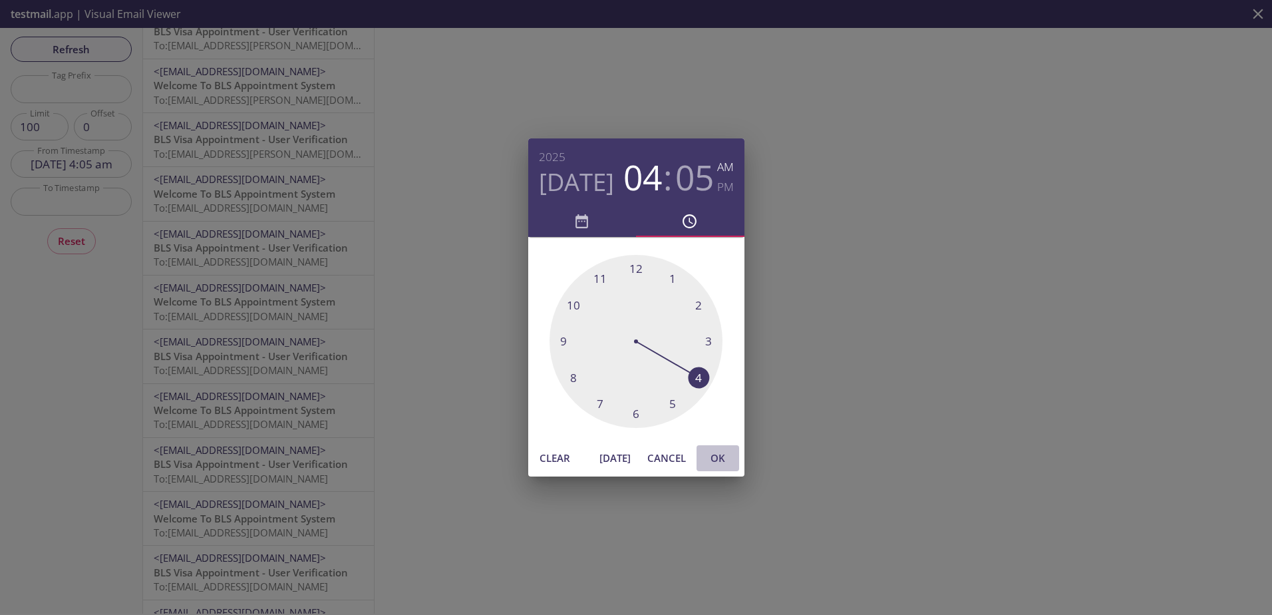
click at [719, 457] on span "OK" at bounding box center [718, 457] width 32 height 17
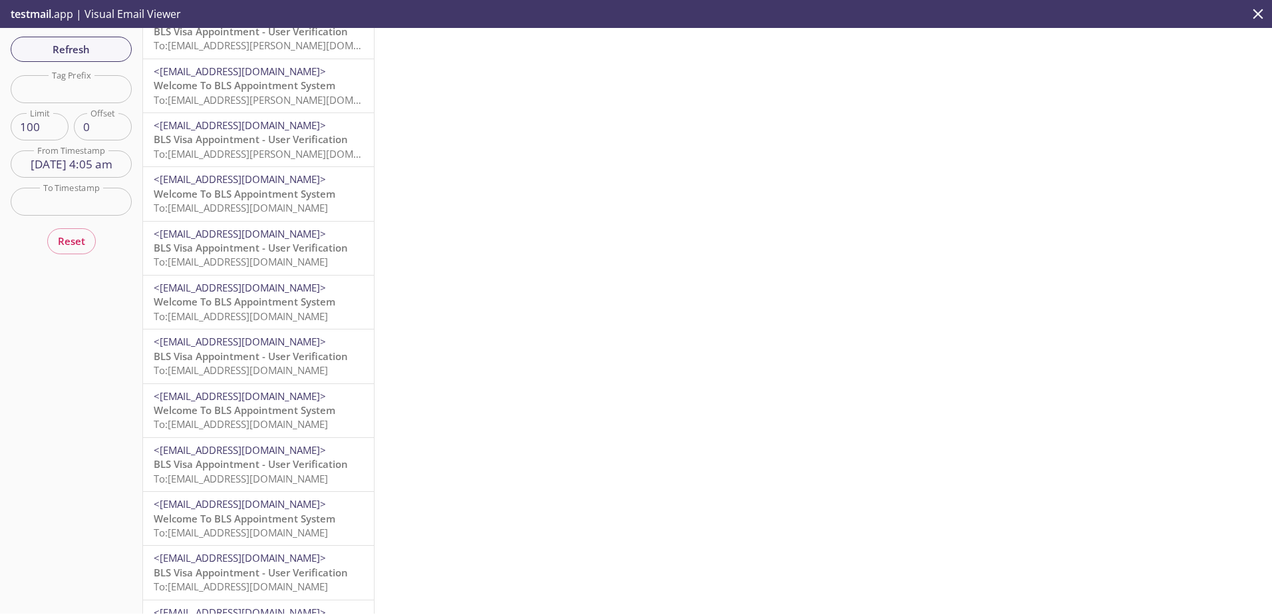
scroll to position [835, 0]
click at [86, 156] on input "[DATE] 4:05 am" at bounding box center [71, 163] width 121 height 27
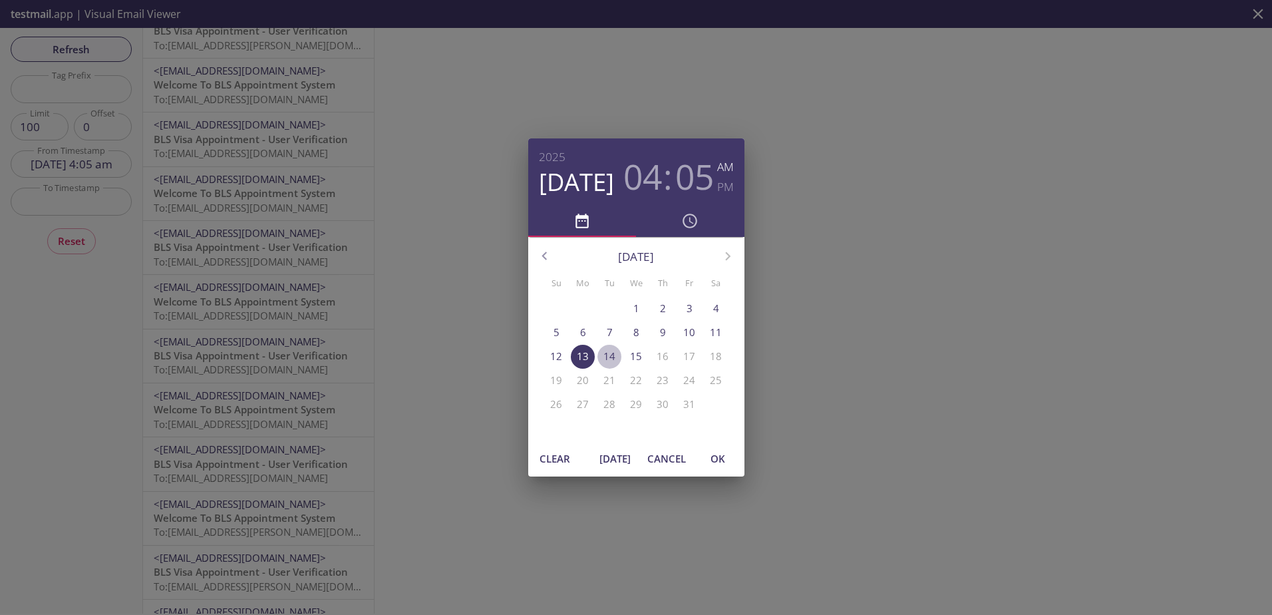
click at [611, 361] on p "14" at bounding box center [609, 356] width 12 height 14
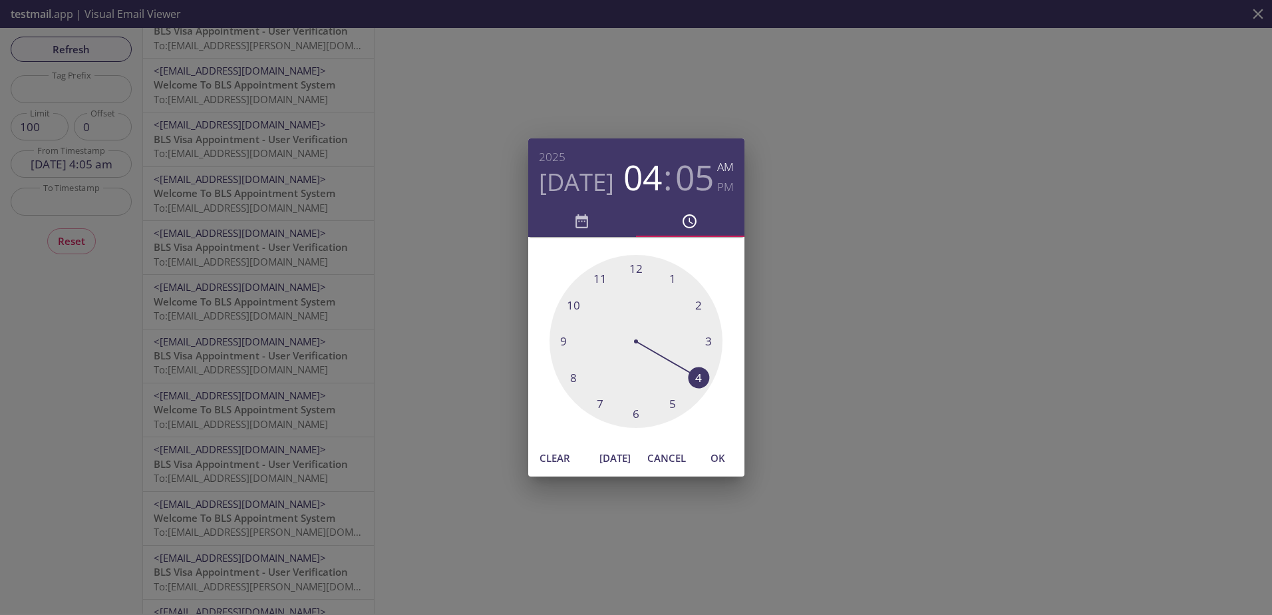
click at [637, 269] on div at bounding box center [636, 341] width 173 height 173
click at [715, 464] on span "OK" at bounding box center [718, 457] width 32 height 17
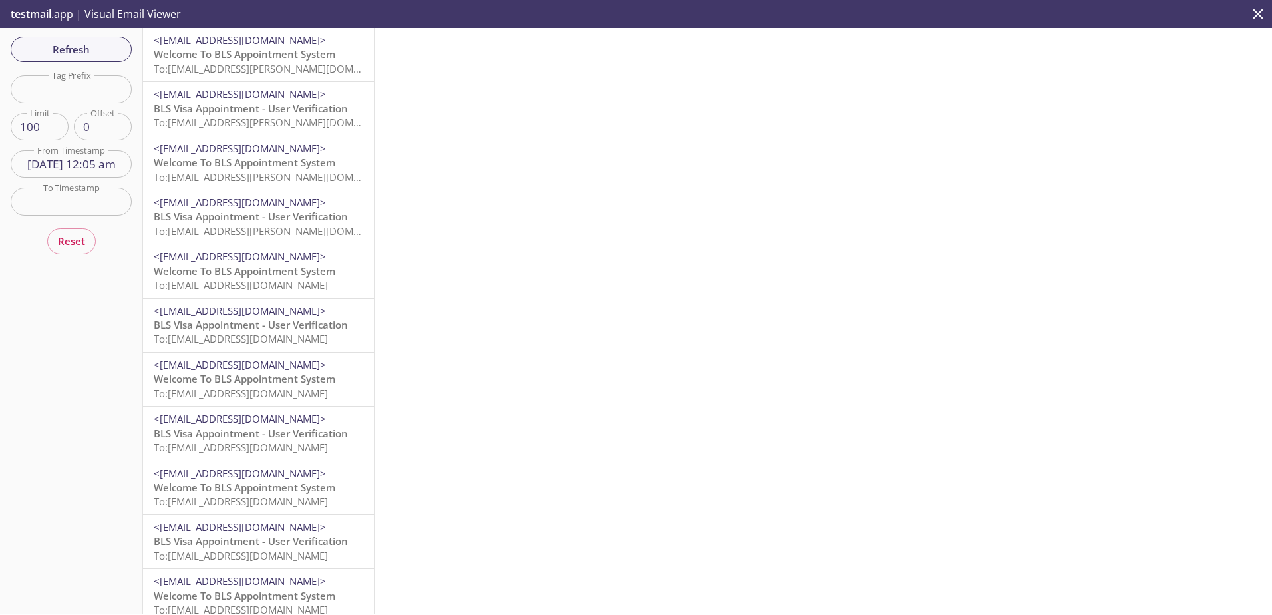
click at [74, 168] on input "[DATE] 12:05 am" at bounding box center [71, 163] width 121 height 27
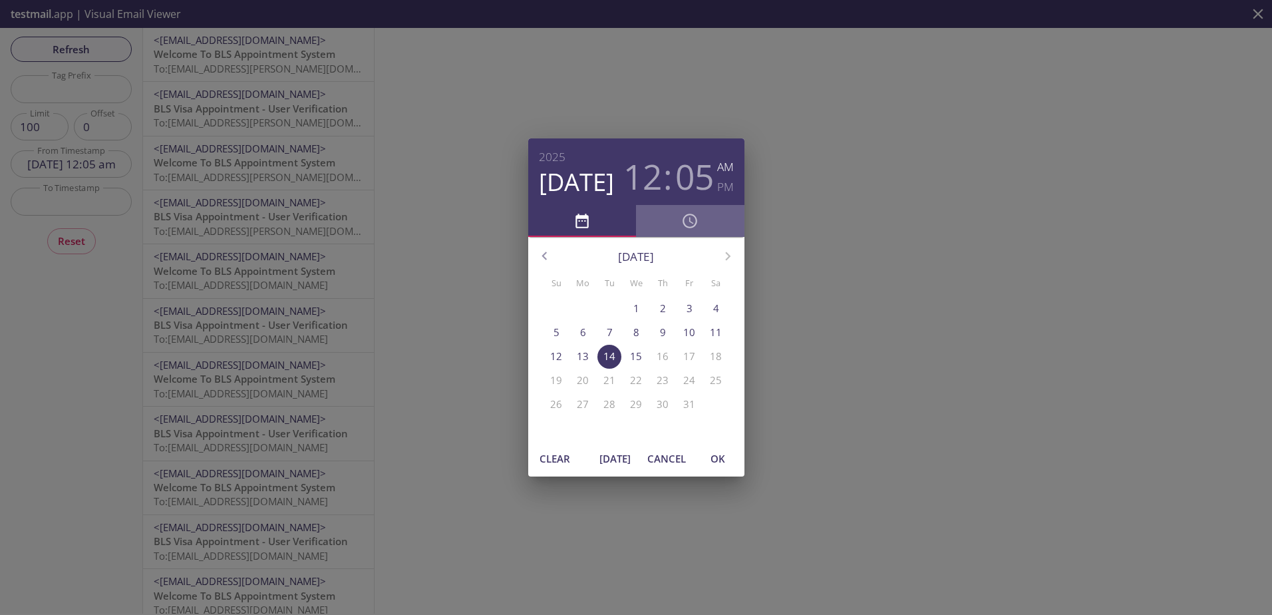
click at [690, 209] on button "button" at bounding box center [690, 221] width 108 height 32
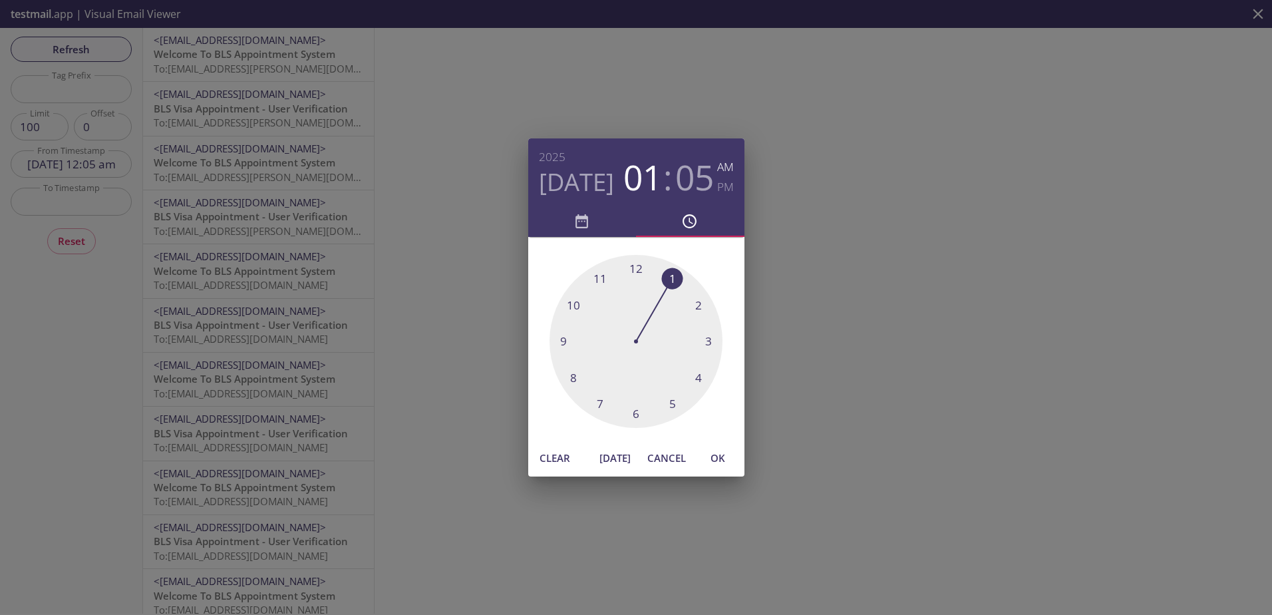
drag, startPoint x: 637, startPoint y: 270, endPoint x: 671, endPoint y: 271, distance: 34.0
click at [671, 271] on div at bounding box center [636, 341] width 173 height 173
click at [633, 267] on div at bounding box center [636, 341] width 173 height 173
click at [719, 458] on span "OK" at bounding box center [718, 457] width 32 height 17
type input "[DATE] 1:00 am"
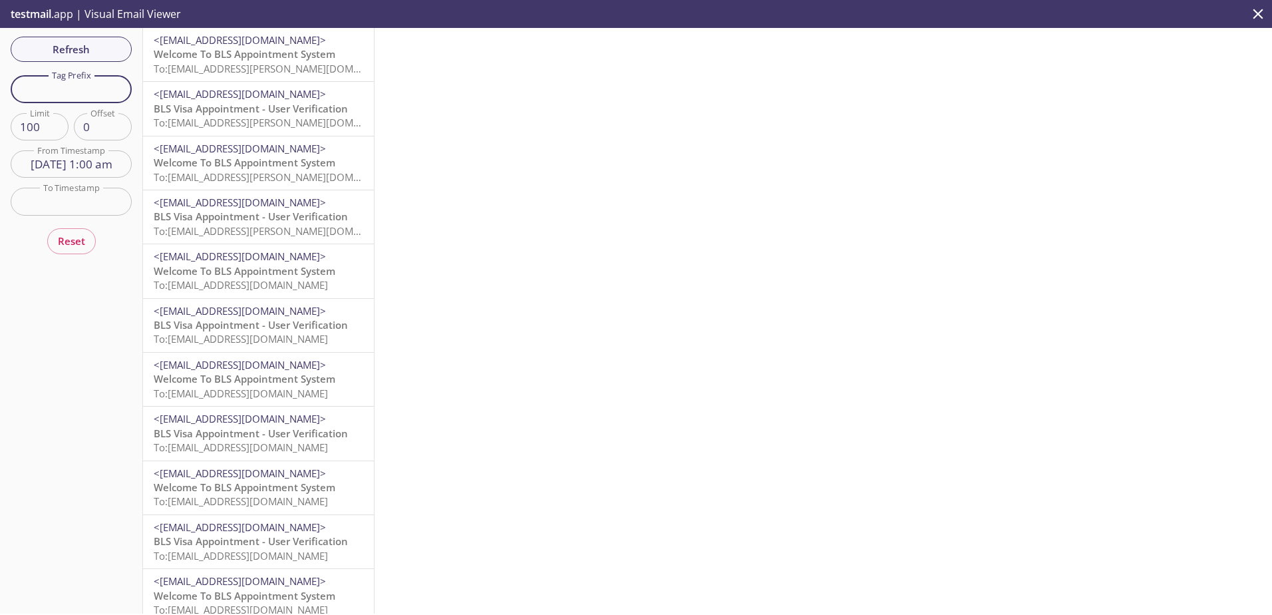
click at [81, 84] on input "text" at bounding box center [71, 88] width 121 height 27
click at [77, 159] on input "[DATE] 1:00 am" at bounding box center [71, 163] width 121 height 27
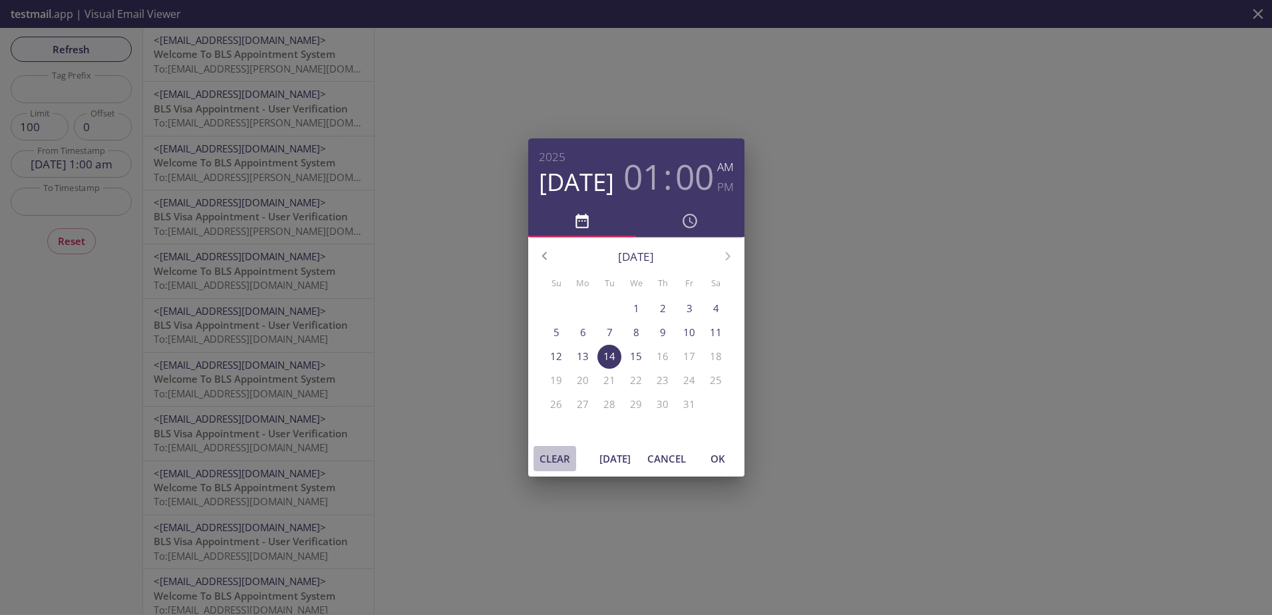
click at [558, 452] on span "Clear" at bounding box center [555, 458] width 32 height 17
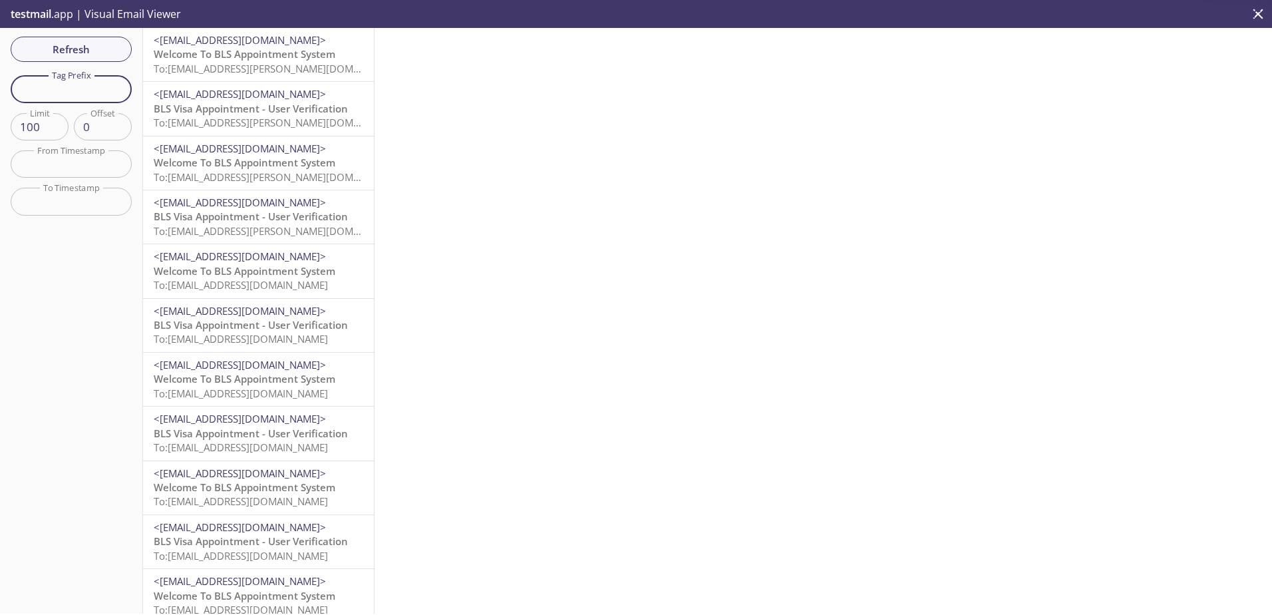
click at [55, 90] on input "text" at bounding box center [71, 88] width 121 height 27
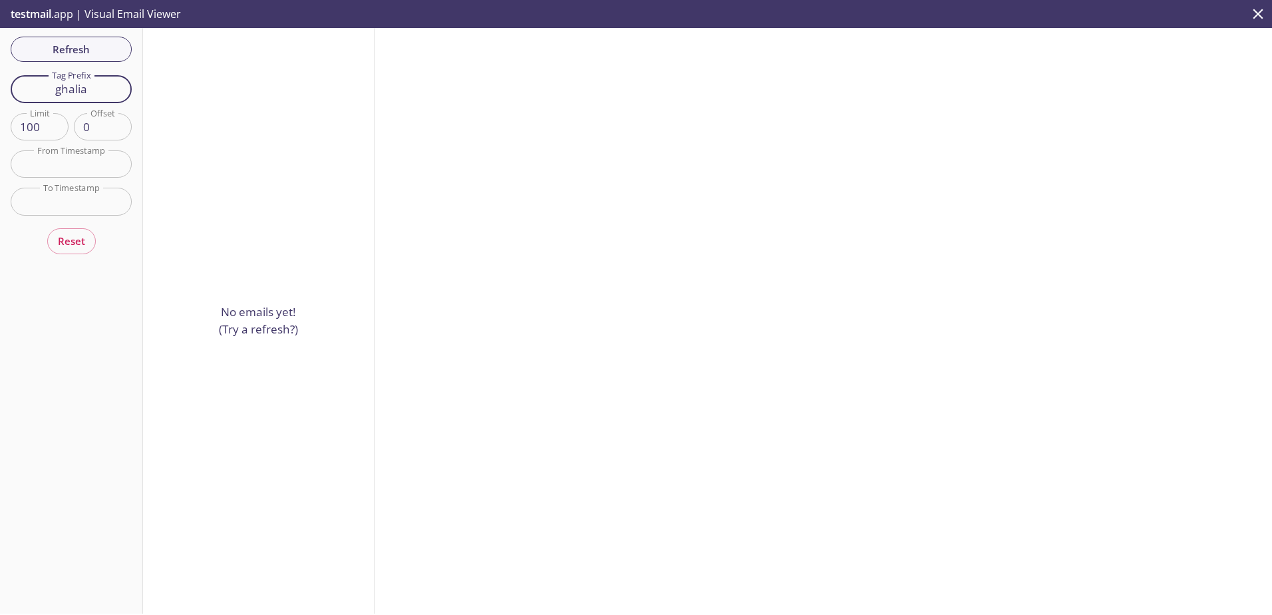
click at [114, 90] on input "ghalia" at bounding box center [71, 88] width 121 height 27
drag, startPoint x: 61, startPoint y: 88, endPoint x: 41, endPoint y: 82, distance: 20.8
click at [41, 82] on input "ghalia" at bounding box center [71, 88] width 121 height 27
type input "Ghalia"
click at [79, 92] on input "Ghalia" at bounding box center [71, 88] width 121 height 27
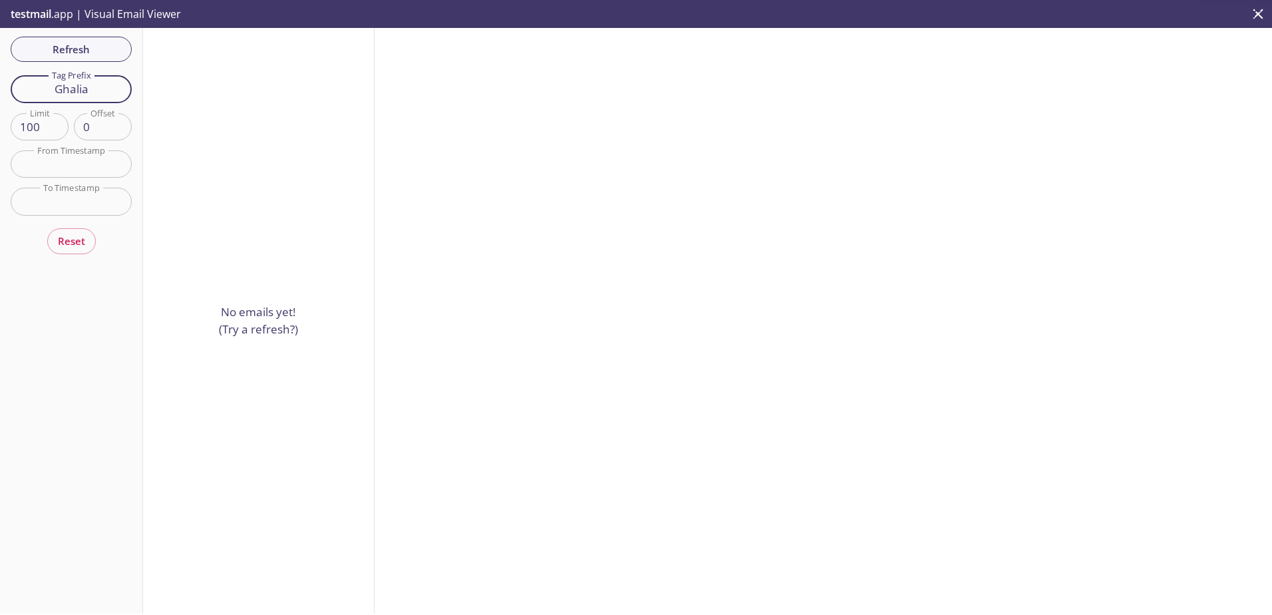
click at [79, 92] on input "Ghalia" at bounding box center [71, 88] width 121 height 27
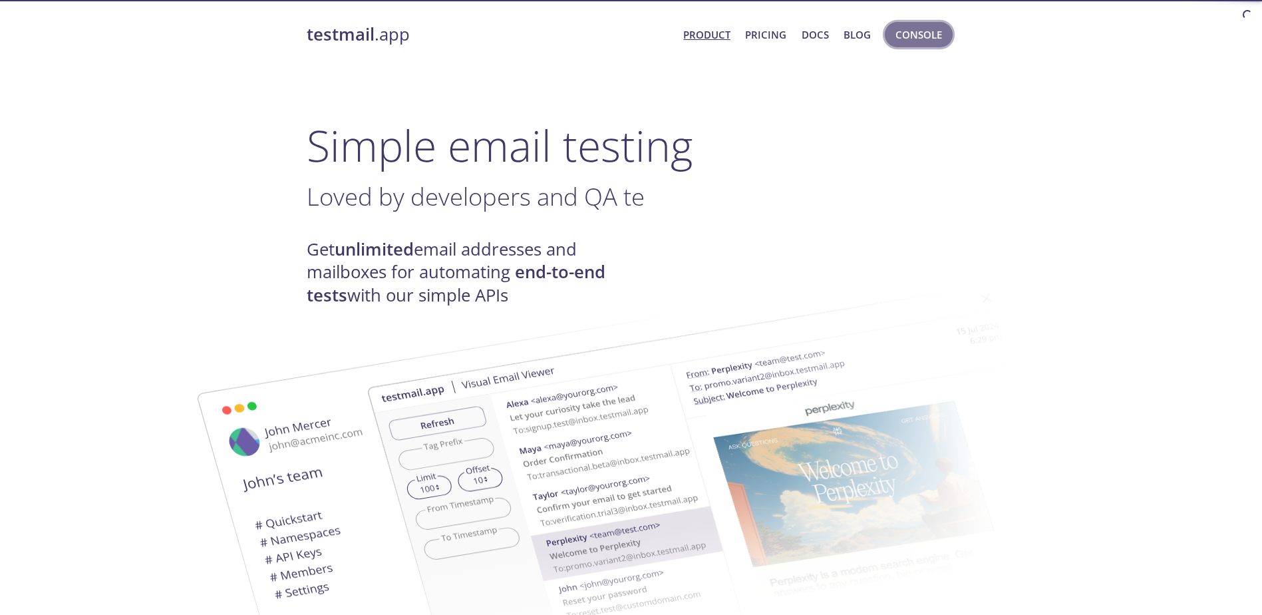
click at [923, 27] on span "Console" at bounding box center [919, 34] width 47 height 17
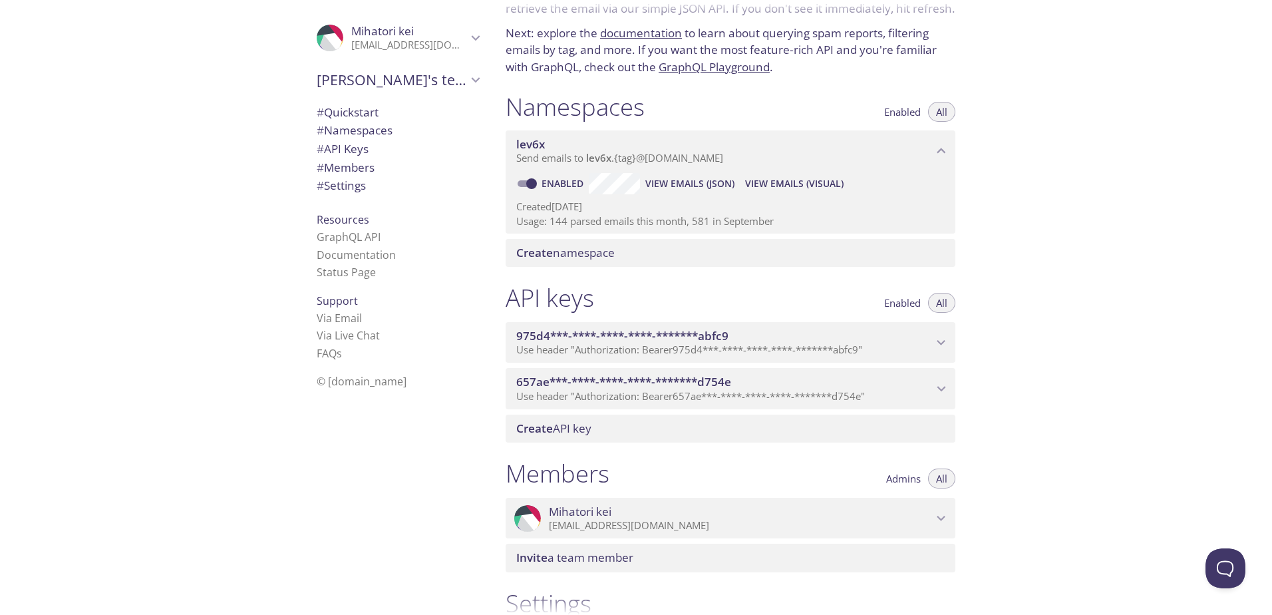
scroll to position [75, 0]
click at [693, 183] on span "View Emails (JSON)" at bounding box center [689, 185] width 89 height 16
click at [759, 184] on span "View Emails (Visual)" at bounding box center [794, 185] width 98 height 16
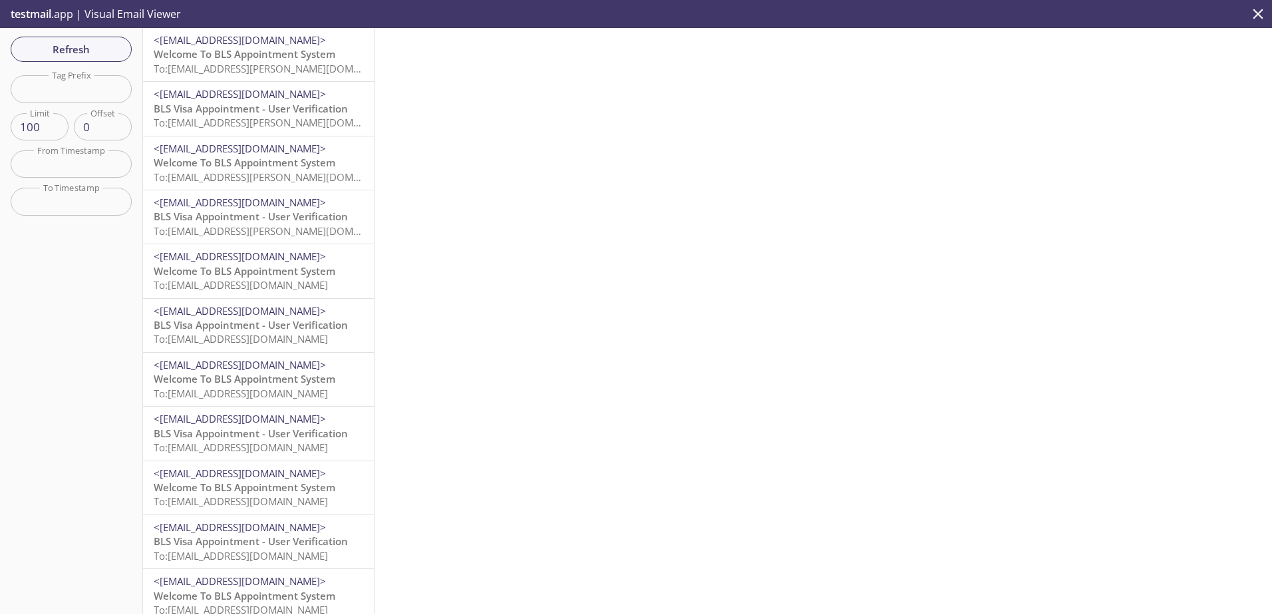
click at [57, 86] on input "text" at bounding box center [71, 88] width 121 height 27
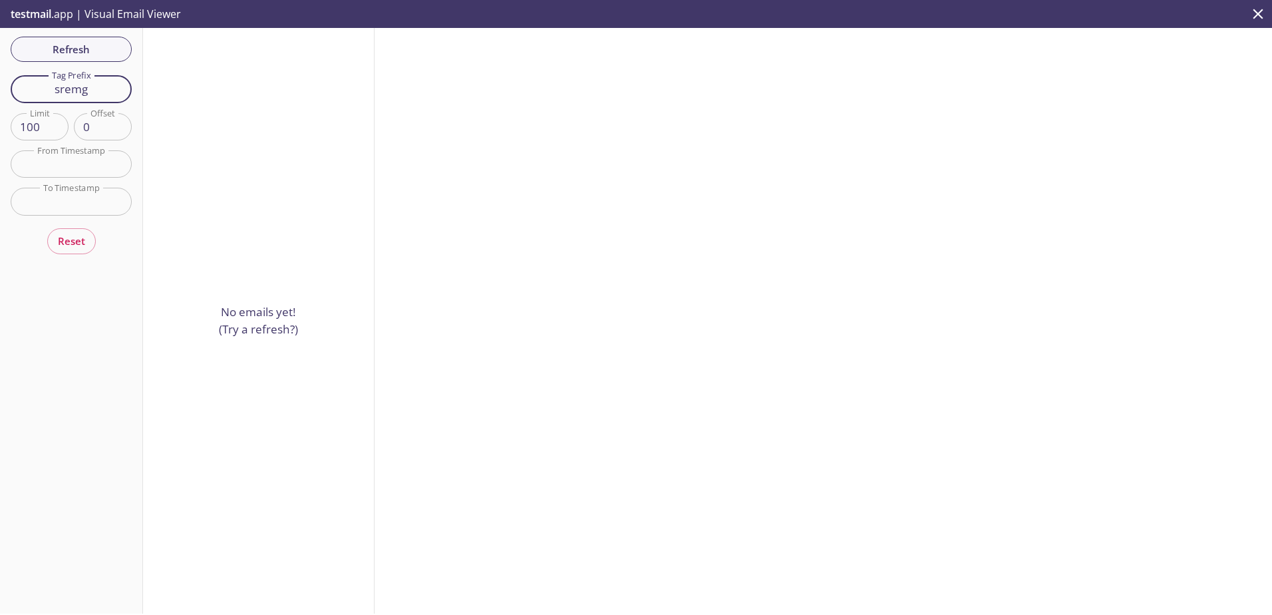
click at [109, 86] on input "sremg" at bounding box center [71, 88] width 121 height 27
type input "srema"
click at [82, 92] on input "srema" at bounding box center [71, 88] width 121 height 27
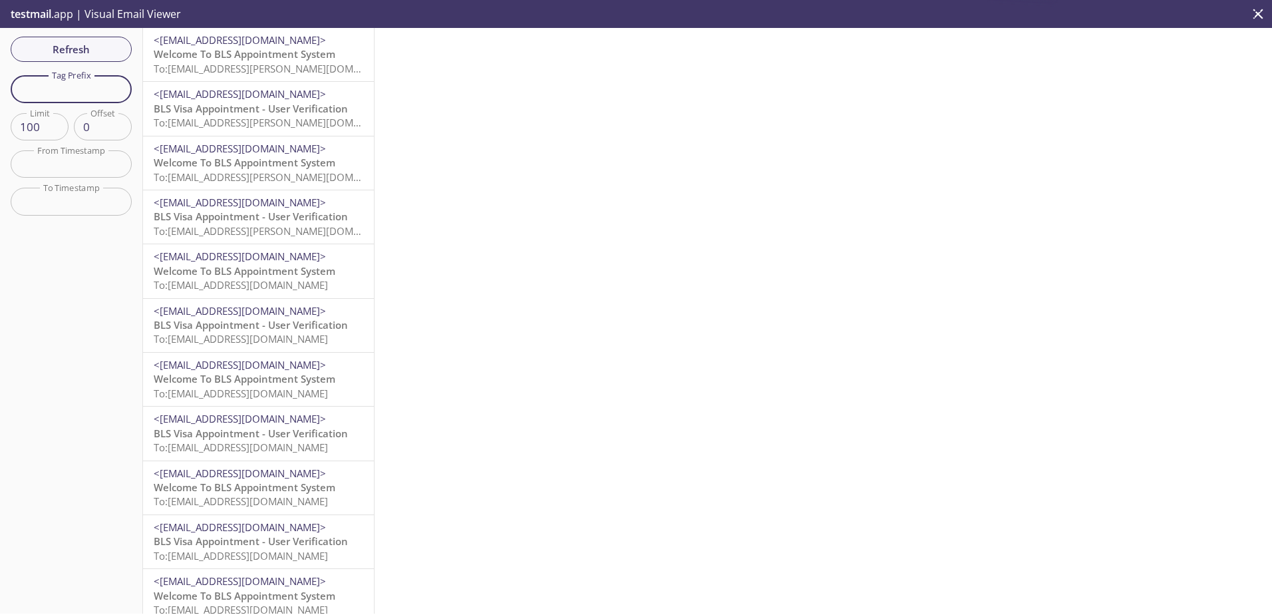
click at [94, 86] on input "text" at bounding box center [71, 88] width 121 height 27
type input "louly"
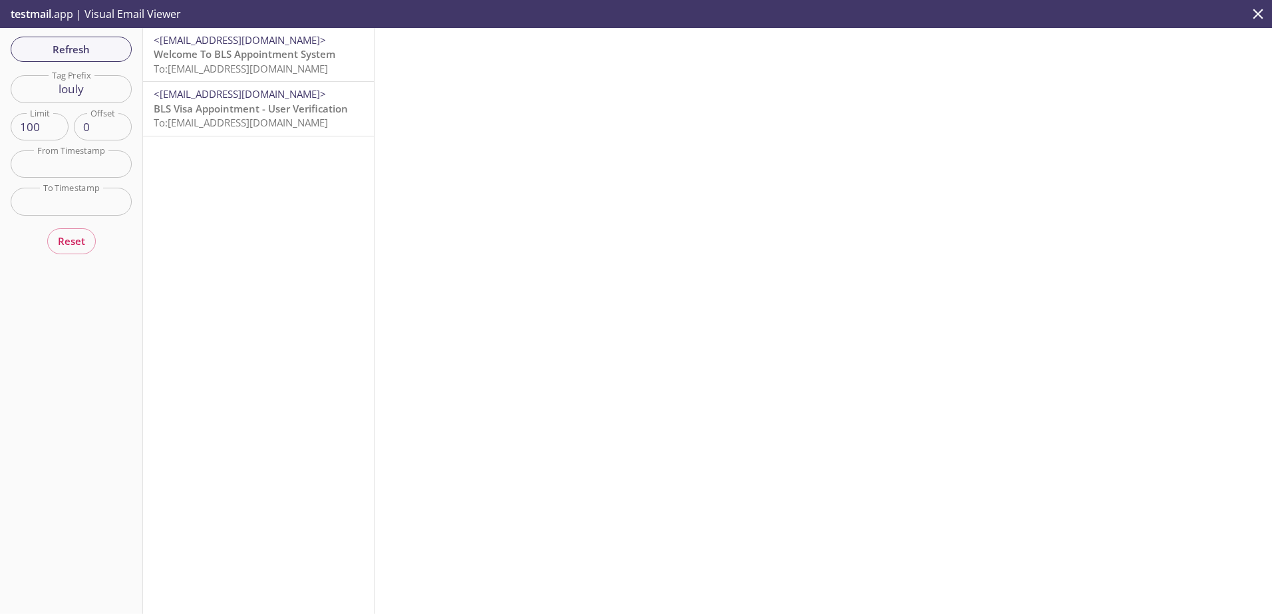
click at [71, 89] on input "louly" at bounding box center [71, 88] width 121 height 27
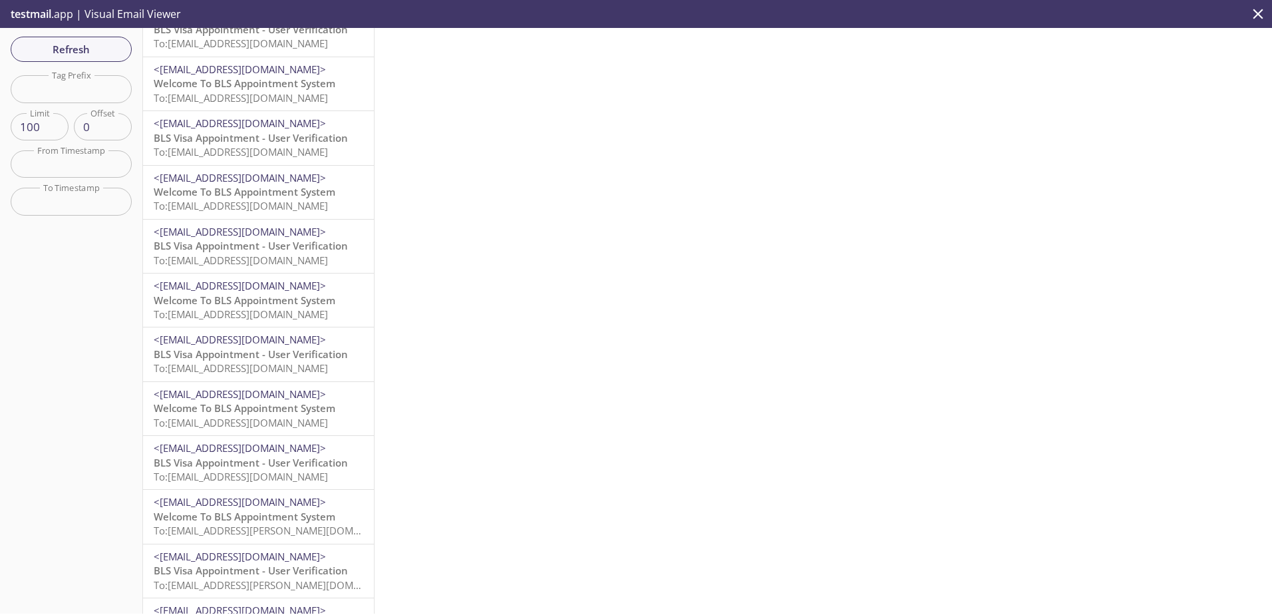
scroll to position [277, 0]
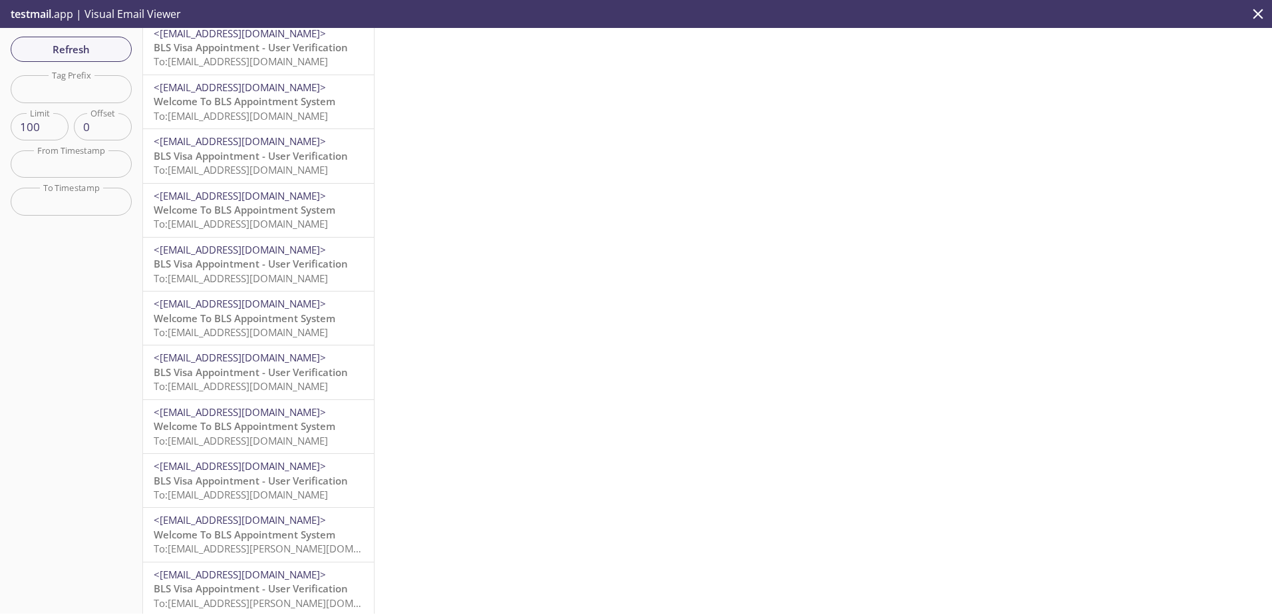
click at [219, 172] on span "To: lev6x.sy-493@inbox.testmail.app" at bounding box center [241, 169] width 174 height 13
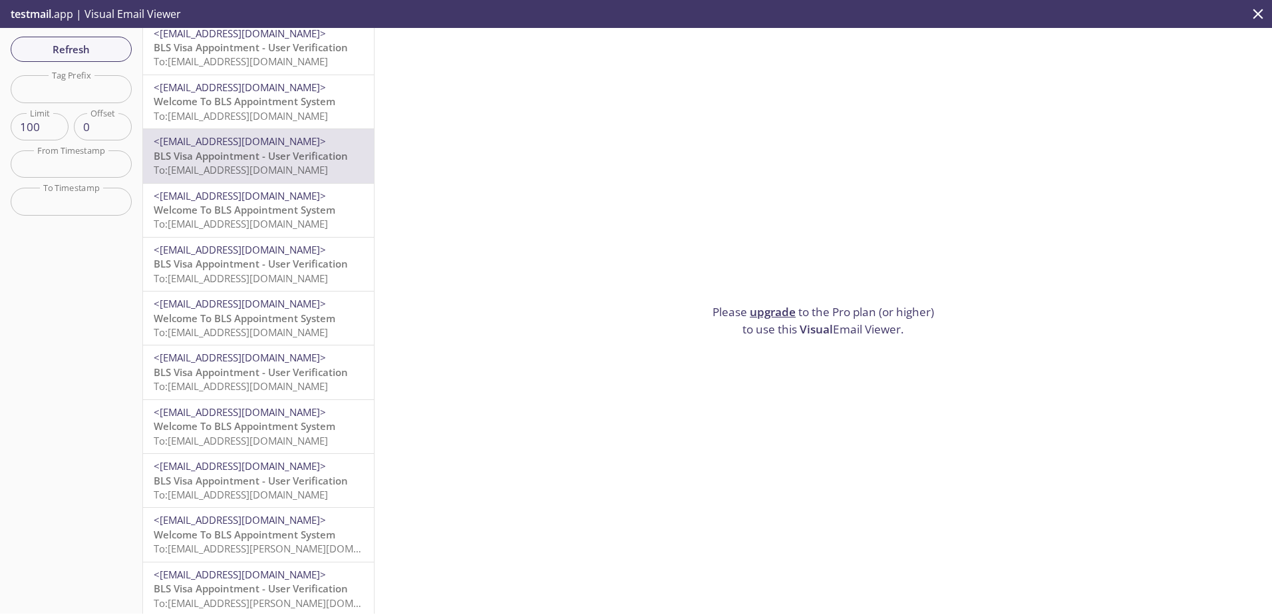
click at [79, 345] on div "Refresh Filters Tag Prefix Tag Prefix Limit 100 Limit Offset 0 Offset From Time…" at bounding box center [71, 320] width 143 height 585
